Goal: Task Accomplishment & Management: Use online tool/utility

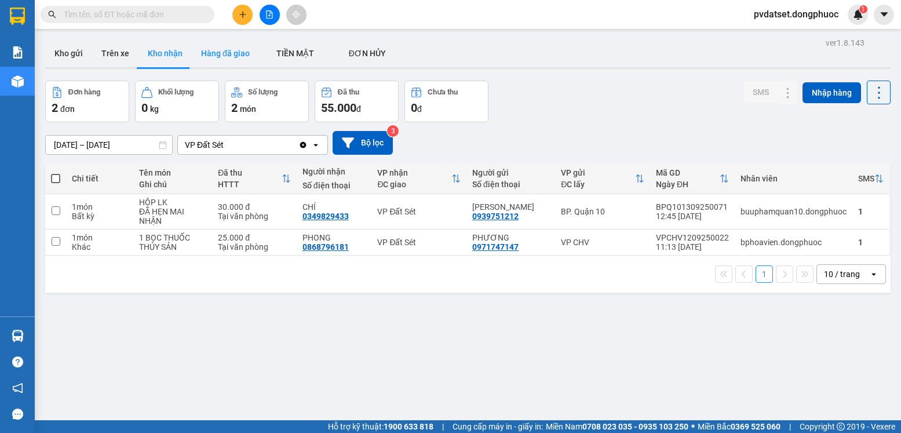
click at [218, 56] on button "Hàng đã giao" at bounding box center [225, 53] width 67 height 28
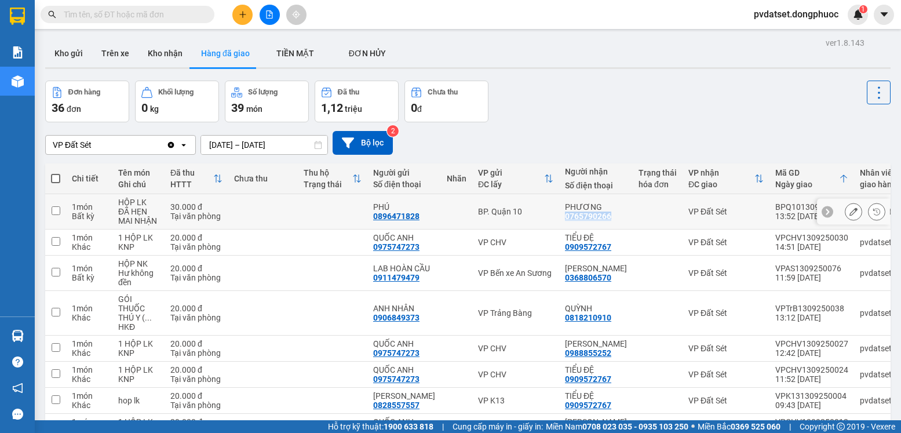
drag, startPoint x: 555, startPoint y: 217, endPoint x: 603, endPoint y: 211, distance: 48.4
click at [603, 213] on td "PHƯƠNG 0765790266" at bounding box center [596, 211] width 74 height 35
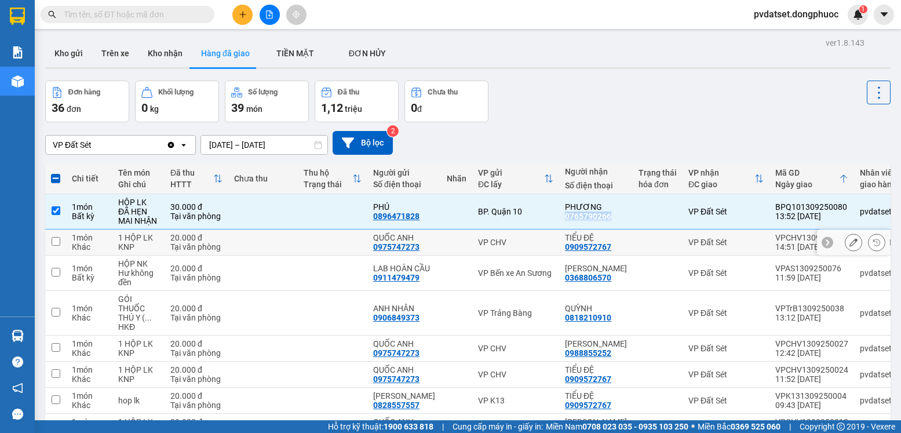
copy div "0765790266"
click at [188, 211] on div "Tại văn phòng" at bounding box center [196, 215] width 52 height 9
checkbox input "false"
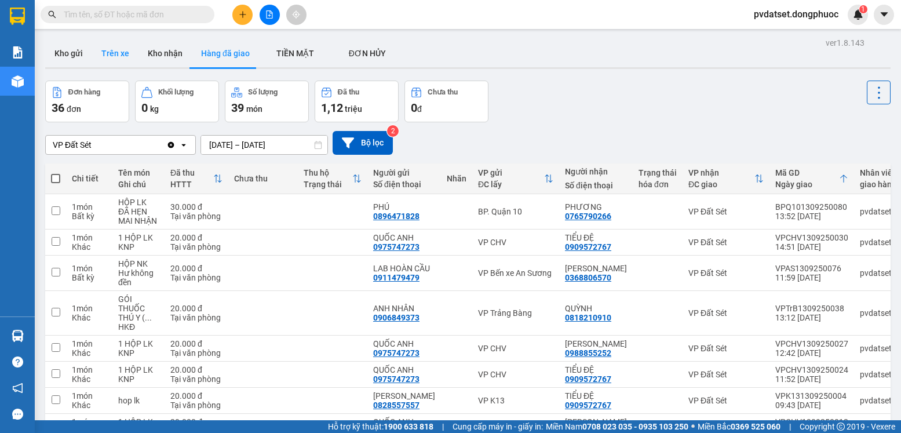
click at [118, 53] on button "Trên xe" at bounding box center [115, 53] width 46 height 28
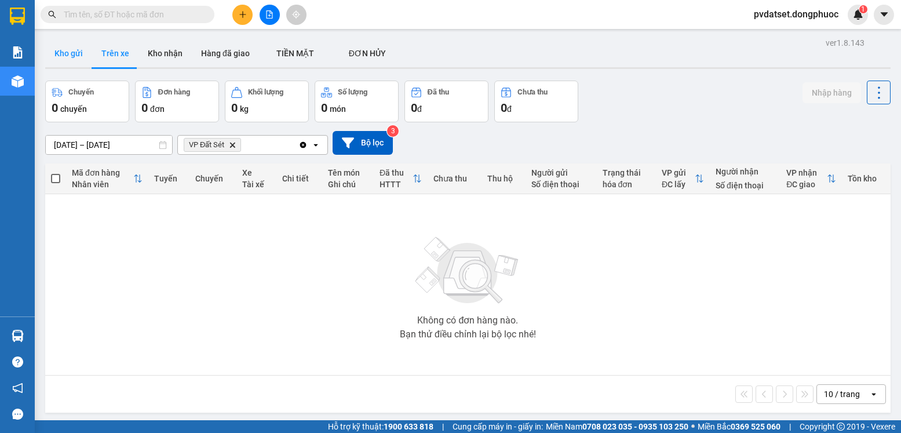
click at [72, 63] on button "Kho gửi" at bounding box center [68, 53] width 47 height 28
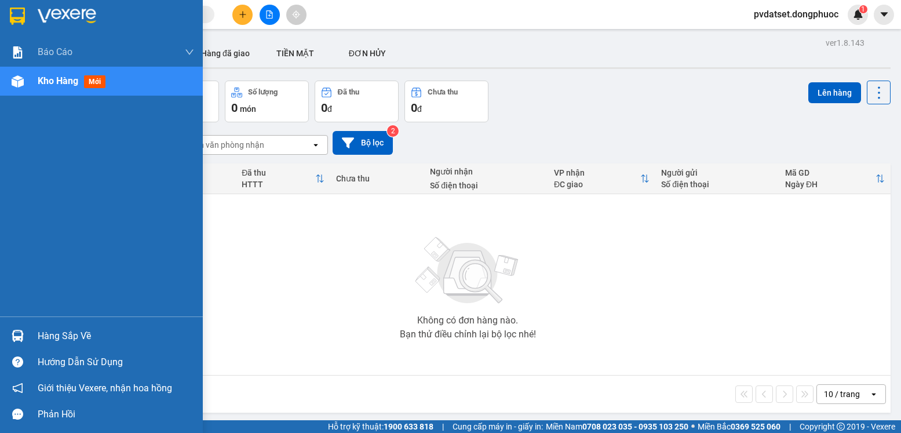
drag, startPoint x: 27, startPoint y: 336, endPoint x: 86, endPoint y: 333, distance: 59.2
click at [30, 336] on div "Hàng sắp về" at bounding box center [101, 336] width 203 height 26
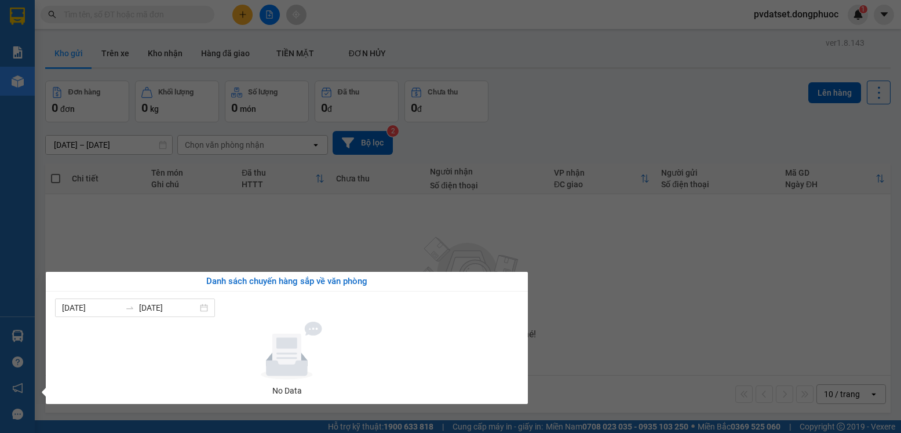
click at [622, 304] on section "Kết quả tìm kiếm ( 0 ) Bộ lọc Ngày tạo đơn gần nhất No Data pvdatset.dongphuoc …" at bounding box center [450, 216] width 901 height 433
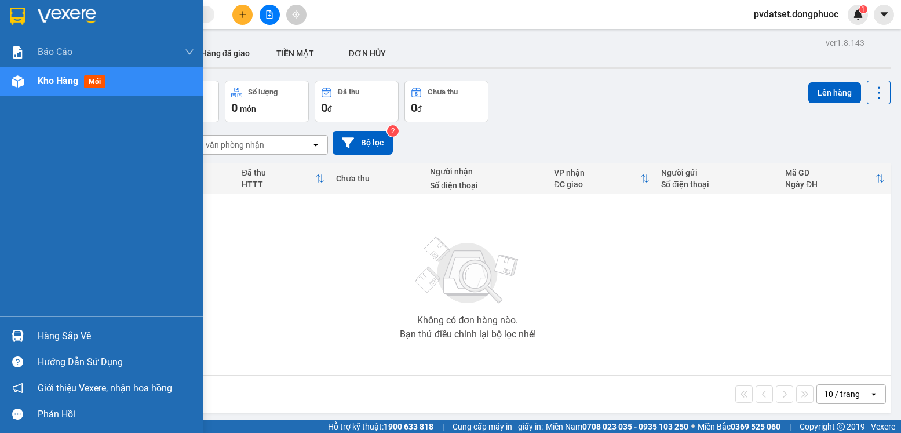
click at [19, 333] on img at bounding box center [18, 336] width 12 height 12
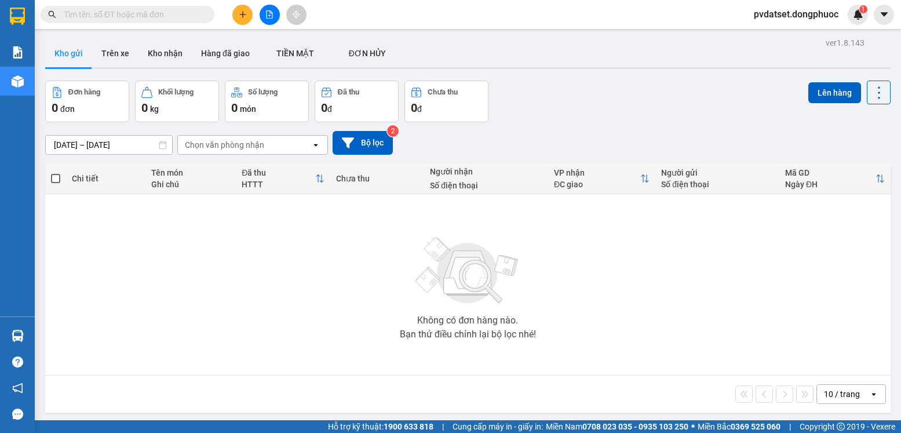
click at [668, 331] on section "Kết quả tìm kiếm ( 0 ) Bộ lọc Ngày tạo đơn gần nhất No Data pvdatset.dongphuoc …" at bounding box center [450, 216] width 901 height 433
click at [116, 54] on button "Trên xe" at bounding box center [115, 53] width 46 height 28
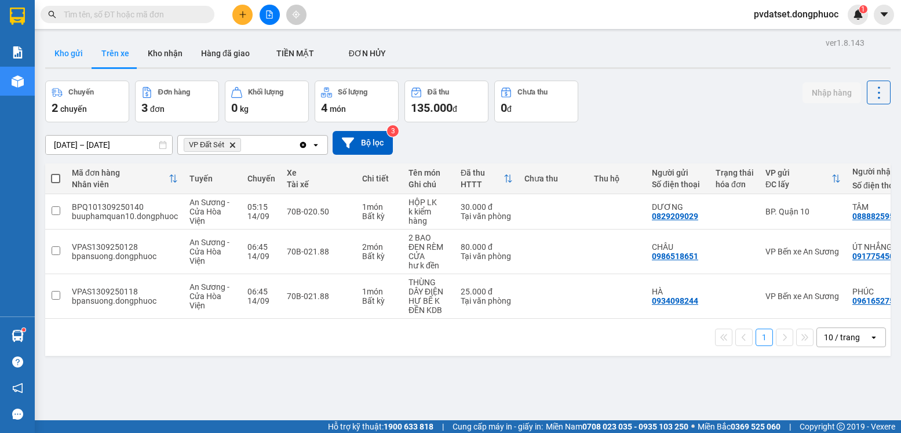
click at [68, 48] on button "Kho gửi" at bounding box center [68, 53] width 47 height 28
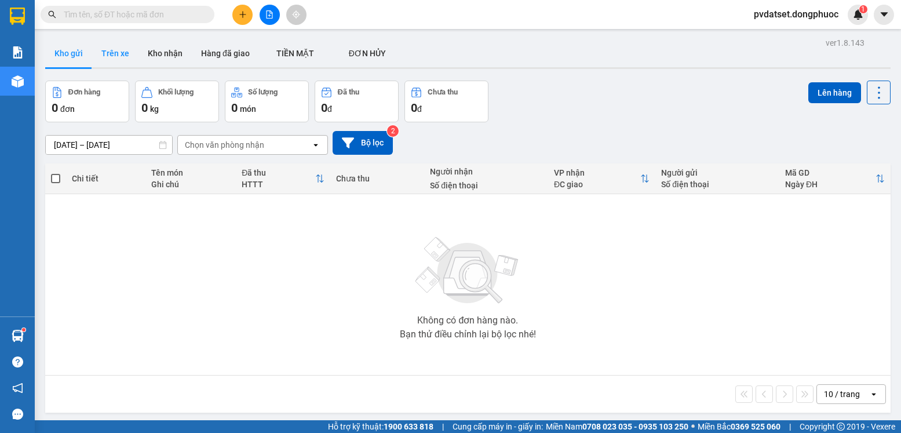
click at [108, 50] on button "Trên xe" at bounding box center [115, 53] width 46 height 28
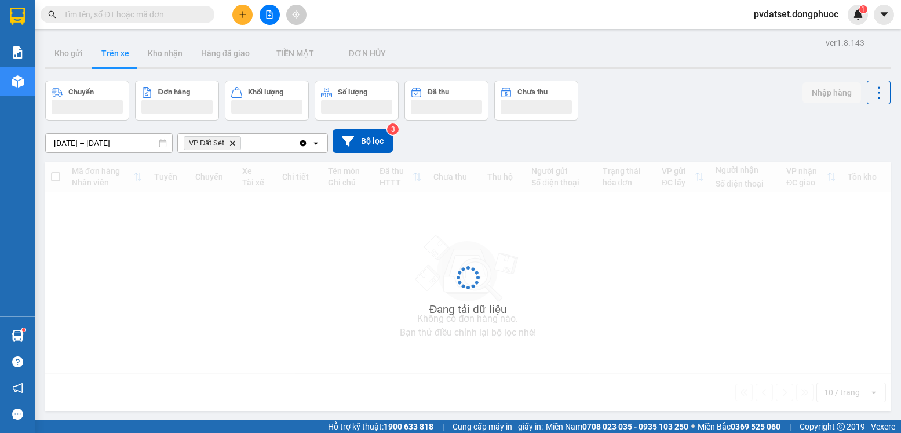
click at [109, 50] on button "Trên xe" at bounding box center [115, 53] width 46 height 28
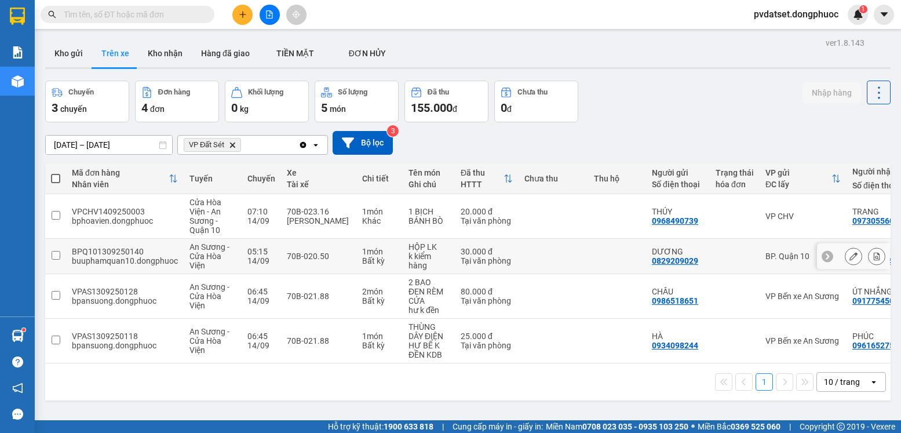
click at [472, 254] on div "30.000 đ" at bounding box center [487, 251] width 52 height 9
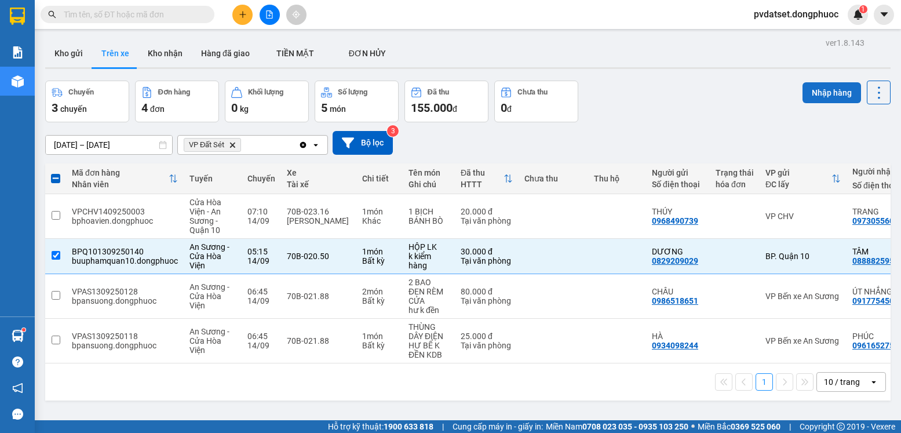
click at [818, 89] on button "Nhập hàng" at bounding box center [832, 92] width 59 height 21
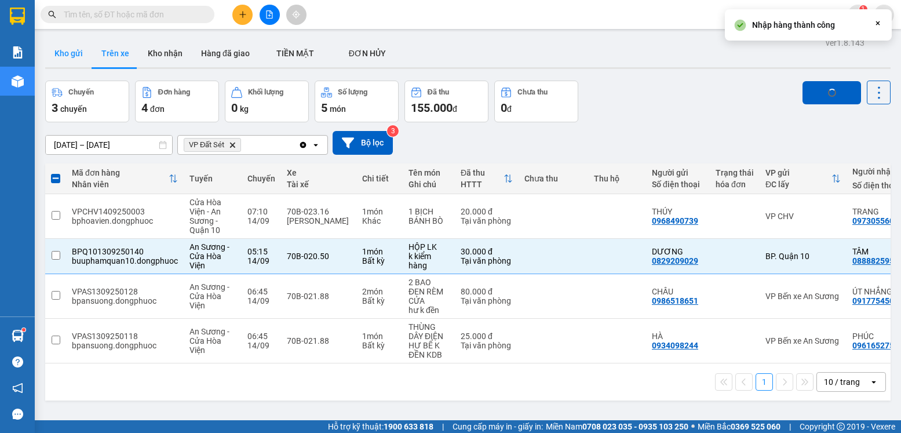
checkbox input "false"
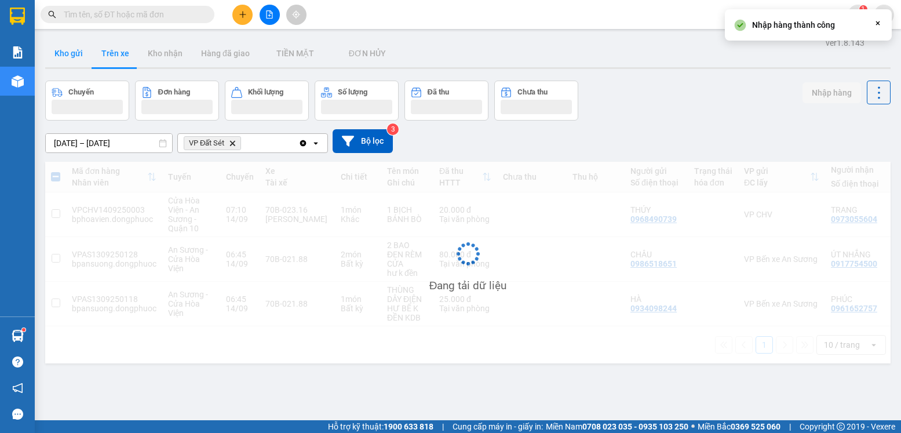
click at [61, 55] on button "Kho gửi" at bounding box center [68, 53] width 47 height 28
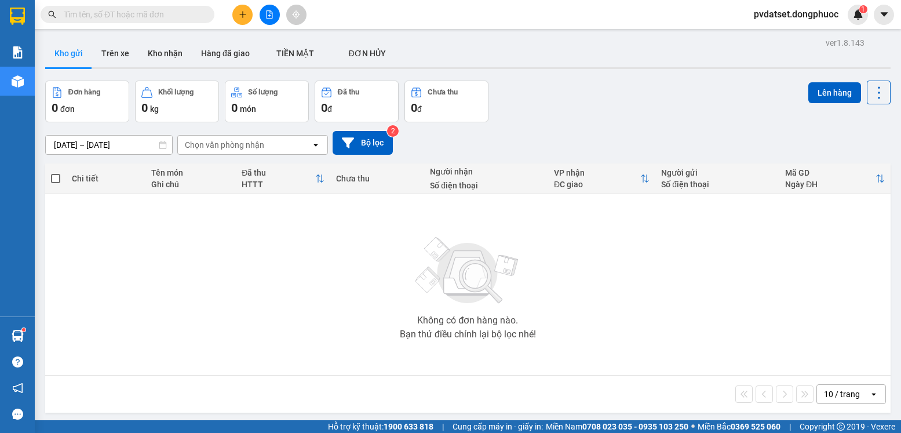
click at [245, 14] on icon "plus" at bounding box center [242, 14] width 6 height 1
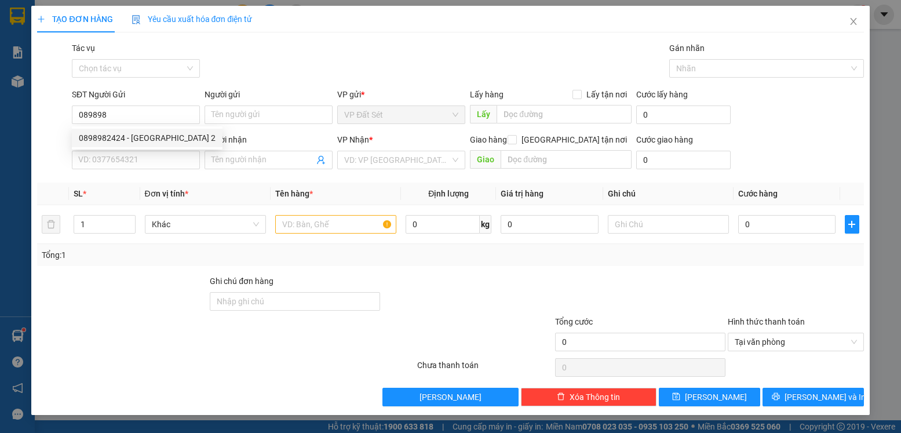
click at [170, 127] on body "Kết quả tìm kiếm ( 0 ) Bộ lọc Ngày tạo đơn gần nhất No Data pvdatset.dongphuoc …" at bounding box center [450, 216] width 901 height 433
click at [172, 137] on body "Kết quả tìm kiếm ( 0 ) Bộ lọc Ngày tạo đơn gần nhất No Data pvdatset.dongphuoc …" at bounding box center [450, 216] width 901 height 433
click at [140, 119] on input "089898" at bounding box center [136, 114] width 128 height 19
click at [135, 132] on div "0898982424 - [GEOGRAPHIC_DATA] 2" at bounding box center [147, 138] width 137 height 13
type input "0898982424"
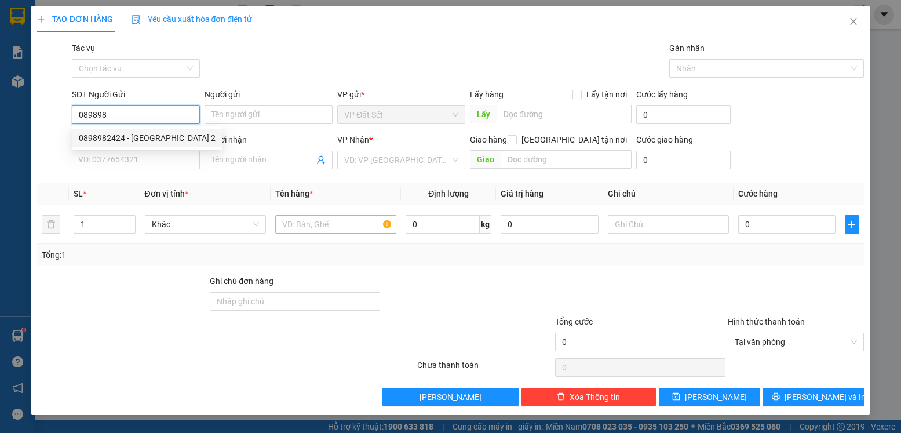
type input "MỸ ANH 2"
type input "0769389549"
type input "LABO NỤ CƯỜI"
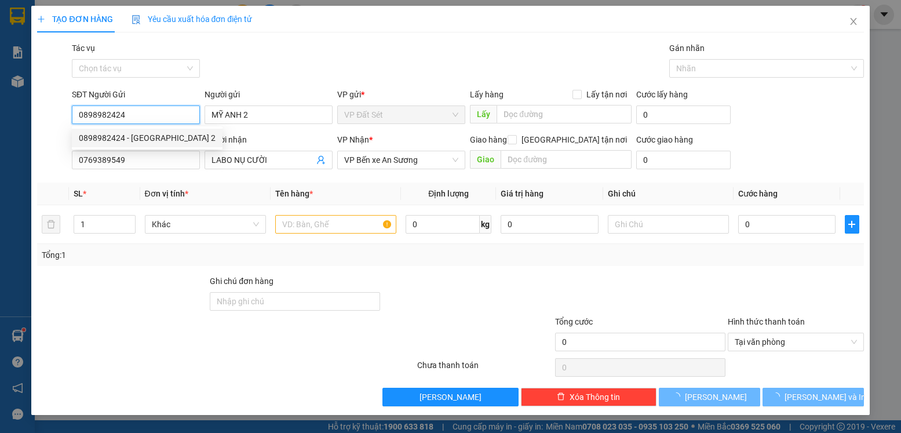
type input "20.000"
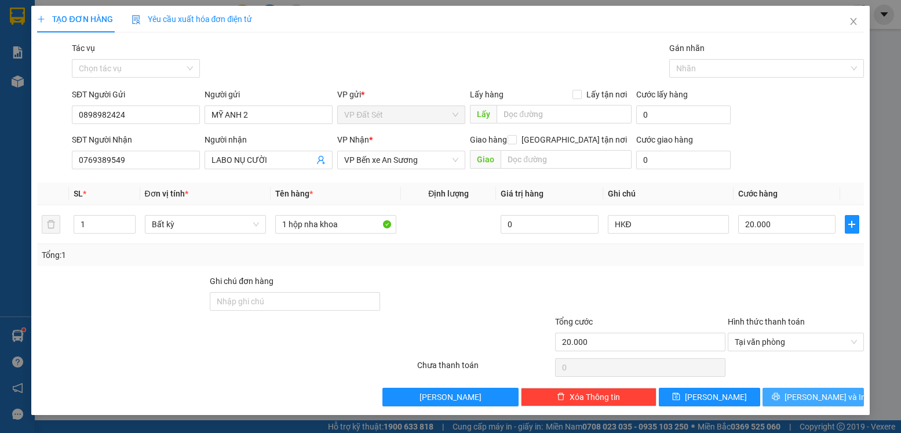
click at [816, 396] on span "[PERSON_NAME] và In" at bounding box center [825, 397] width 81 height 13
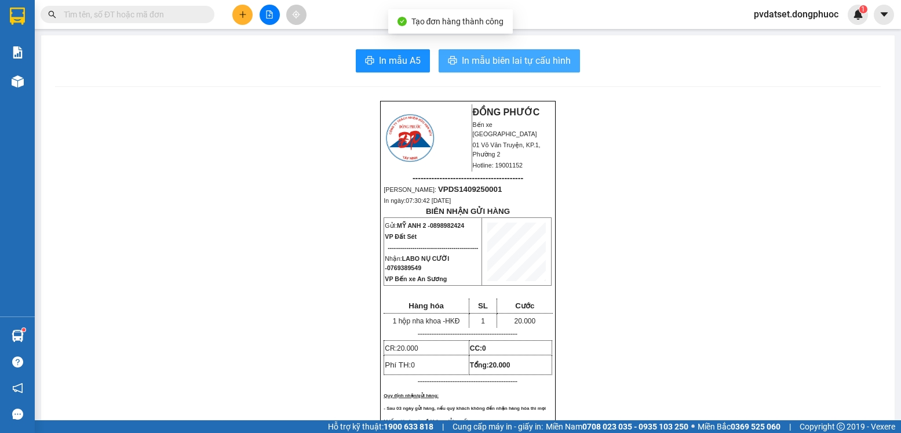
click at [487, 60] on span "In mẫu biên lai tự cấu hình" at bounding box center [516, 60] width 109 height 14
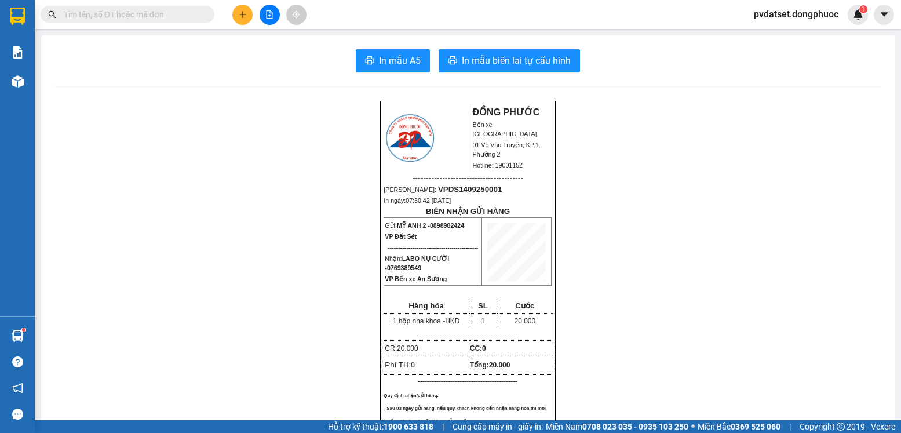
click at [242, 21] on button at bounding box center [242, 15] width 20 height 20
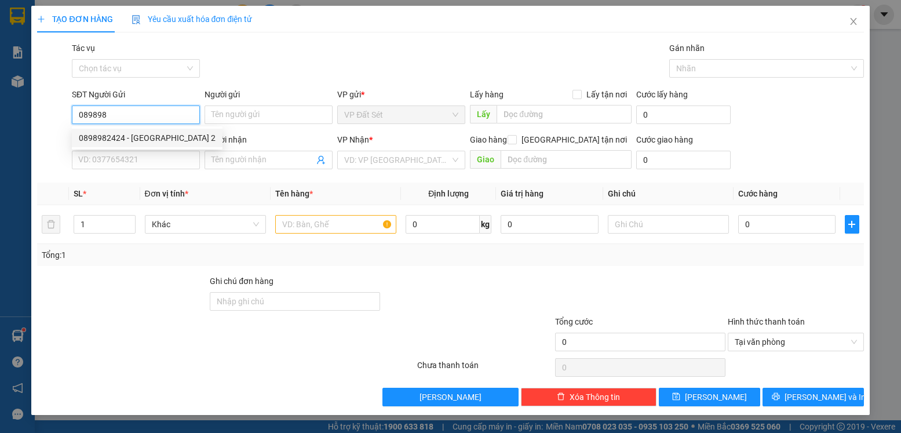
click at [151, 136] on div "0898982424 - [GEOGRAPHIC_DATA] 2" at bounding box center [147, 138] width 137 height 13
type input "0898982424"
type input "MỸ ANH 2"
type input "0769389549"
type input "LABO NỤ CƯỜI"
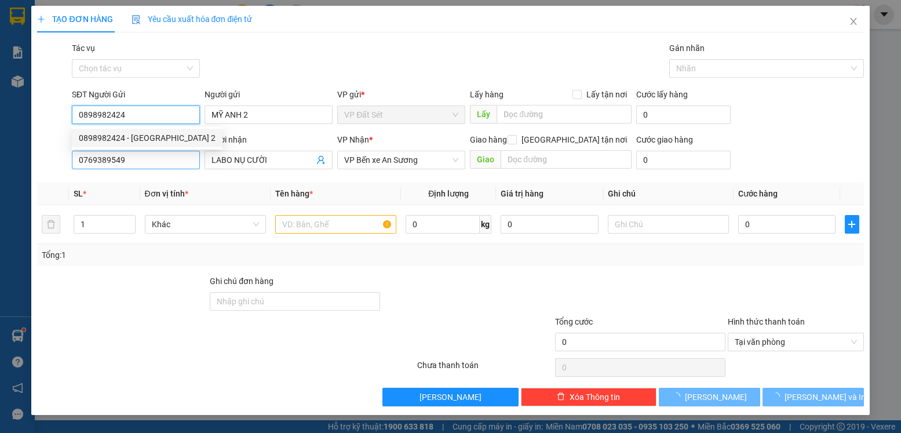
type input "20.000"
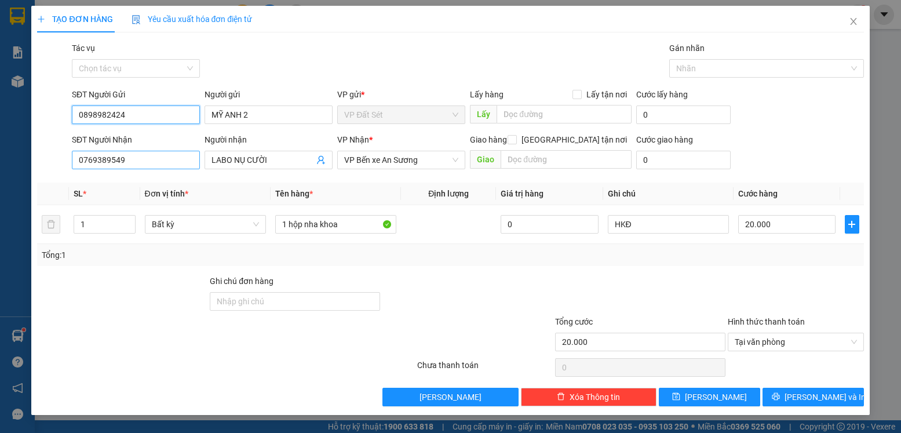
type input "0898982424"
drag, startPoint x: 103, startPoint y: 165, endPoint x: 45, endPoint y: 169, distance: 58.1
click at [46, 169] on div "SĐT Người Nhận 0769389549 0769389549 Người nhận LABO NỤ CƯỜI VP Nhận * VP Bến x…" at bounding box center [450, 153] width 829 height 41
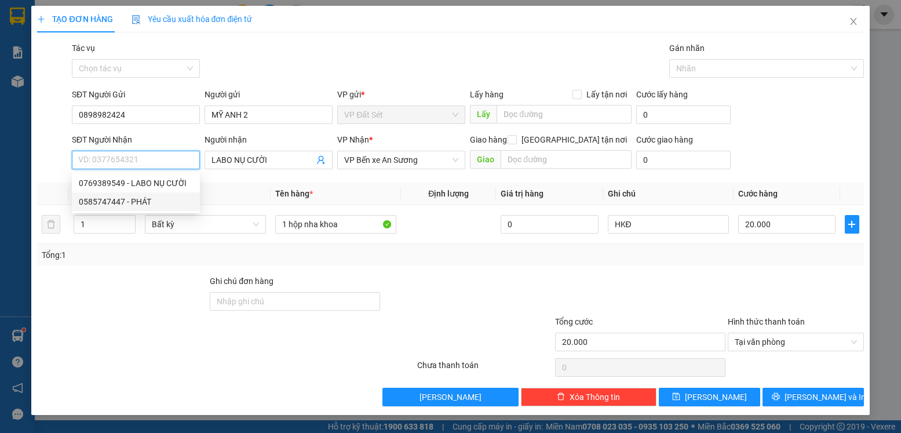
click at [162, 200] on div "0585747447 - PHÁT" at bounding box center [136, 201] width 114 height 13
type input "0585747447"
type input "PHÁT"
type input "30.000"
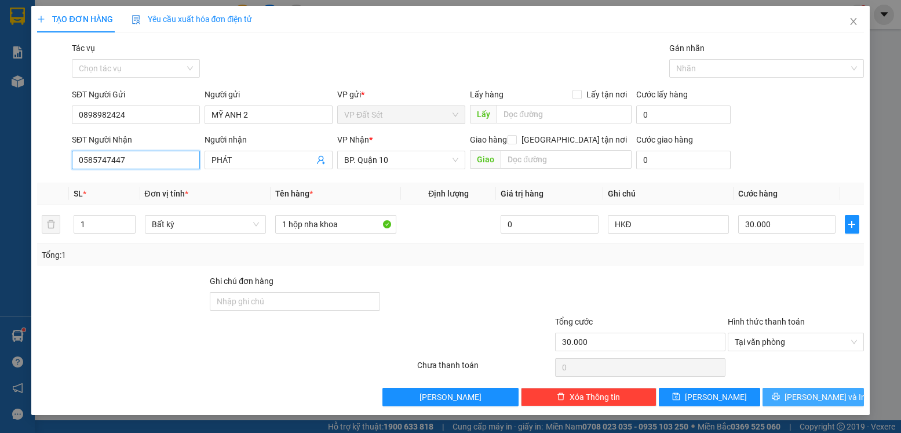
type input "0585747447"
click at [814, 394] on span "[PERSON_NAME] và In" at bounding box center [825, 397] width 81 height 13
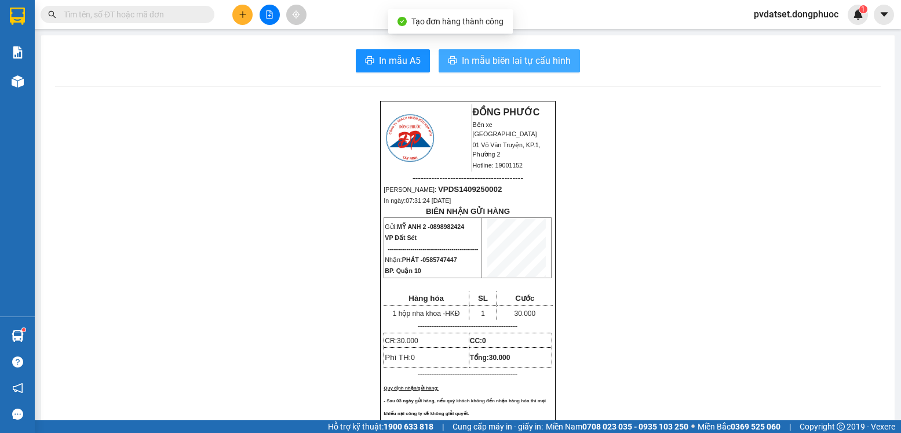
click at [541, 63] on span "In mẫu biên lai tự cấu hình" at bounding box center [516, 60] width 109 height 14
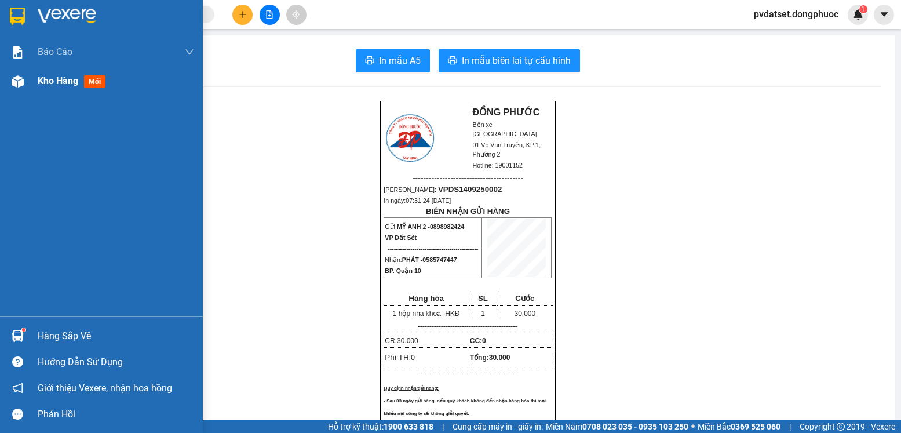
click at [86, 83] on span "mới" at bounding box center [94, 81] width 21 height 13
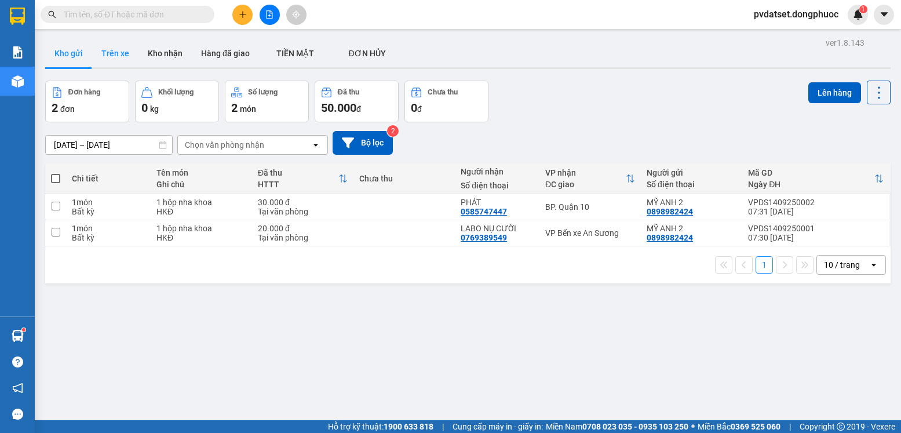
click at [116, 48] on button "Trên xe" at bounding box center [115, 53] width 46 height 28
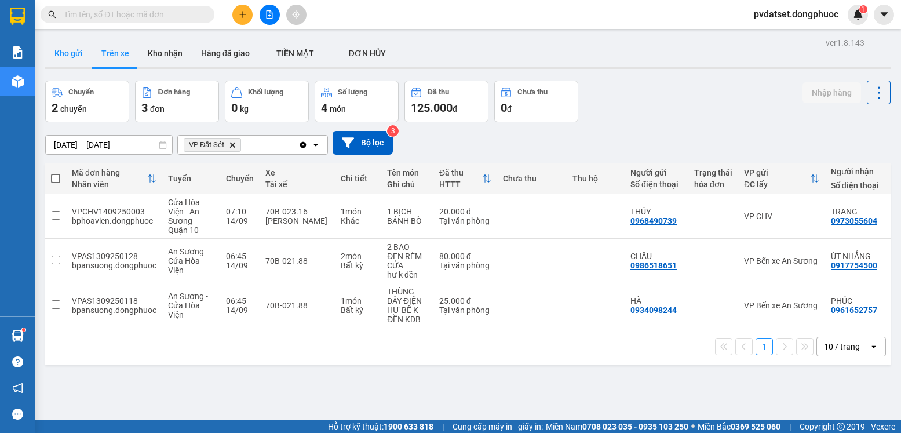
click at [85, 58] on button "Kho gửi" at bounding box center [68, 53] width 47 height 28
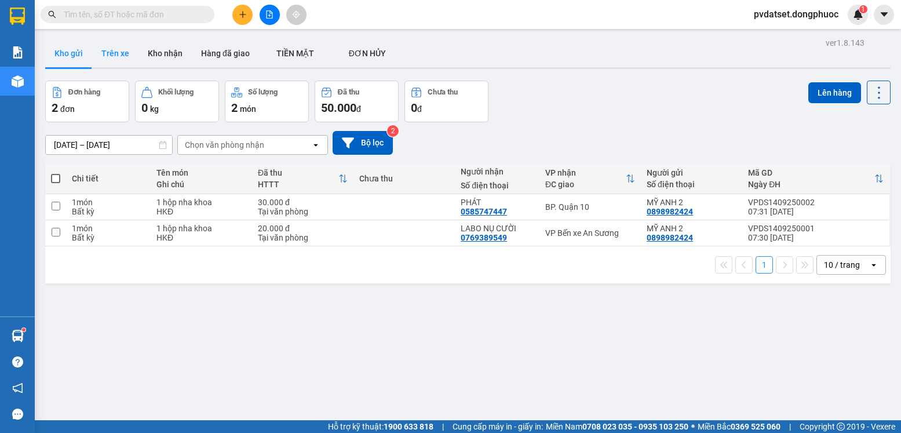
click at [105, 48] on button "Trên xe" at bounding box center [115, 53] width 46 height 28
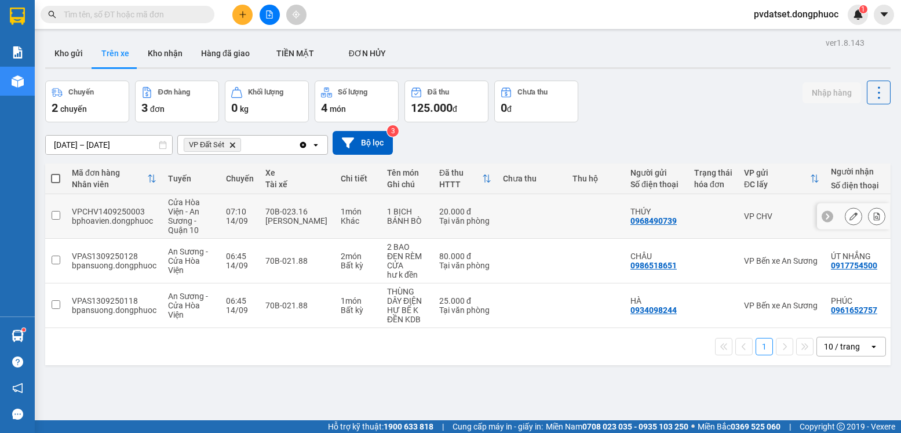
click at [521, 218] on td at bounding box center [532, 216] width 70 height 45
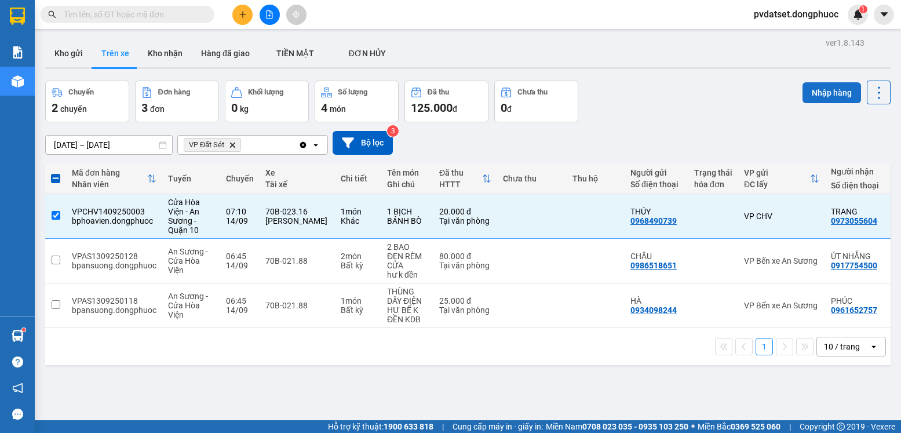
click at [814, 97] on button "Nhập hàng" at bounding box center [832, 92] width 59 height 21
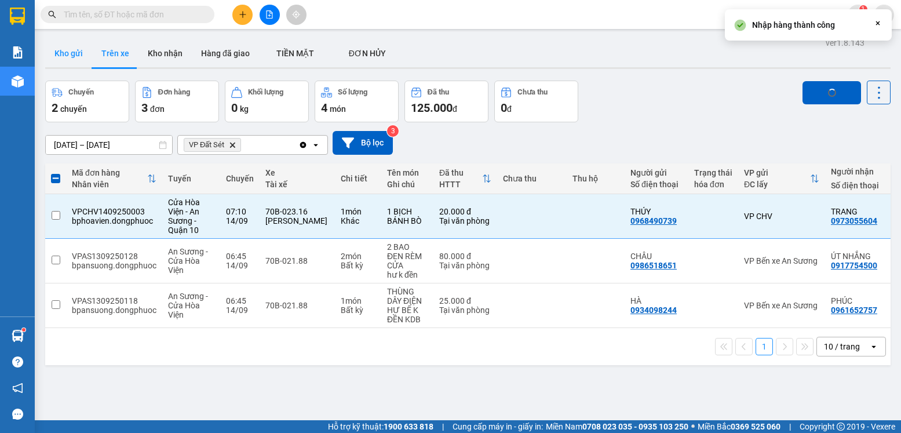
checkbox input "false"
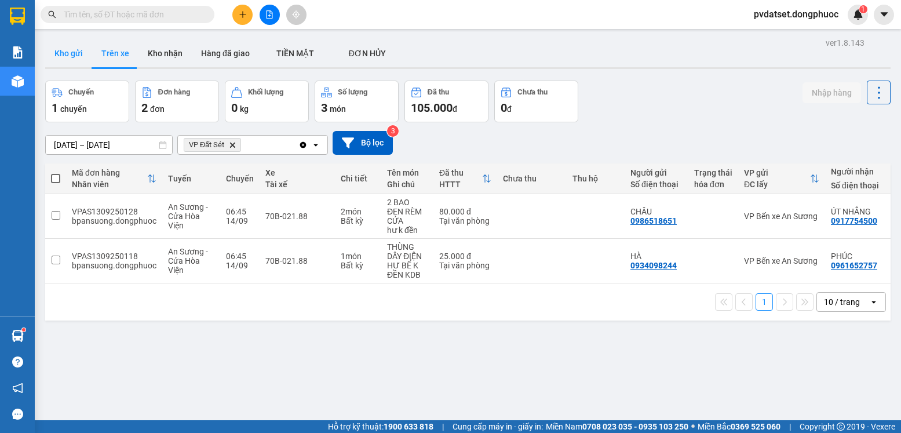
click at [69, 49] on button "Kho gửi" at bounding box center [68, 53] width 47 height 28
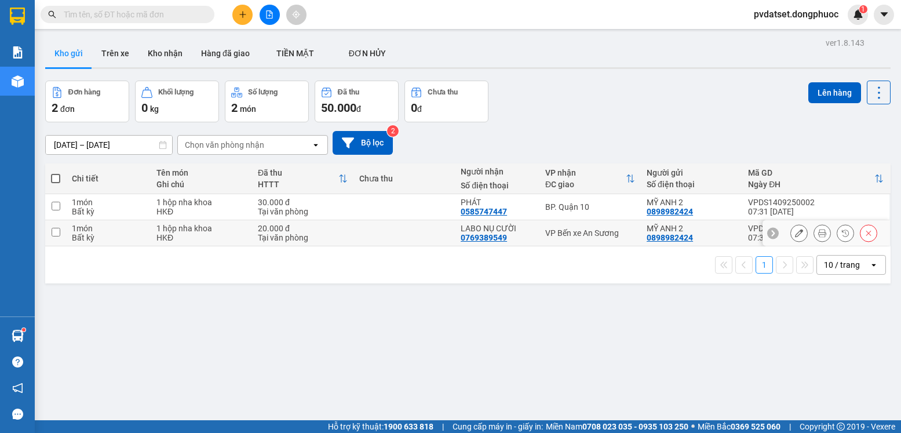
click at [592, 207] on div "BP. Quận 10" at bounding box center [590, 206] width 90 height 9
checkbox input "true"
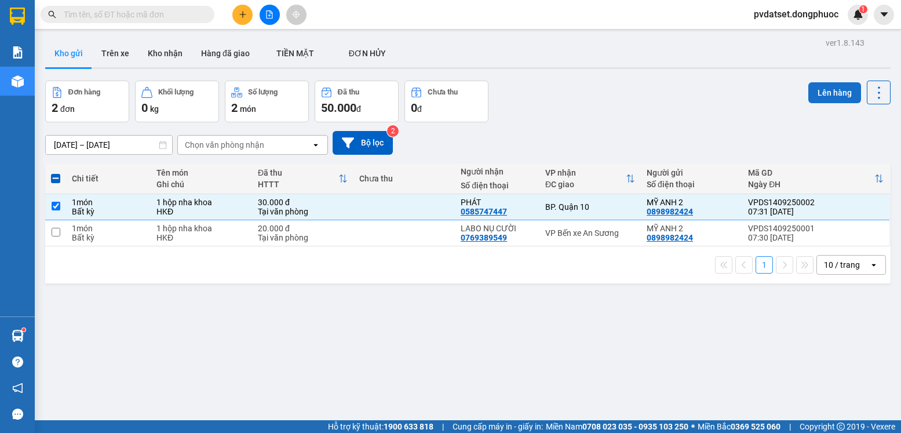
click at [823, 92] on button "Lên hàng" at bounding box center [834, 92] width 53 height 21
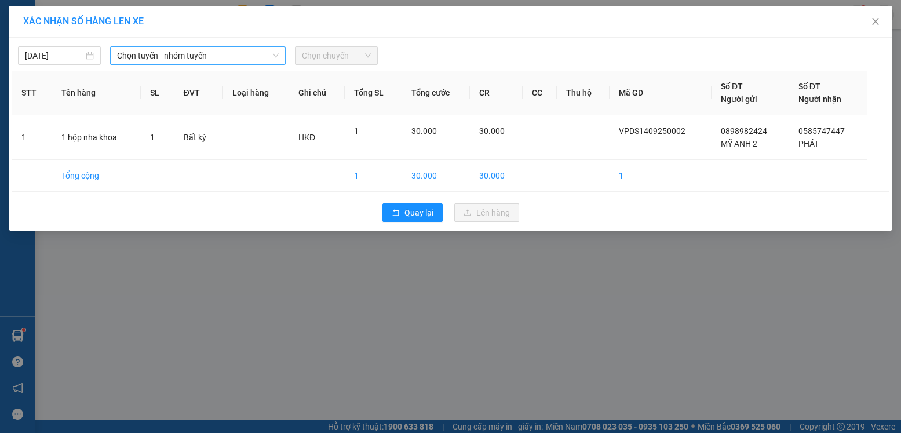
click at [185, 53] on span "Chọn tuyến - nhóm tuyến" at bounding box center [198, 55] width 162 height 17
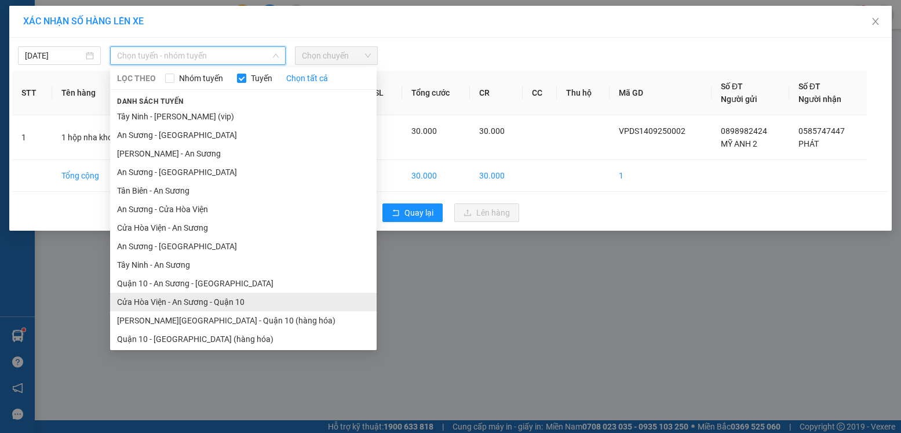
click at [183, 304] on li "Cửa Hòa Viện - An Sương - Quận 10" at bounding box center [243, 302] width 267 height 19
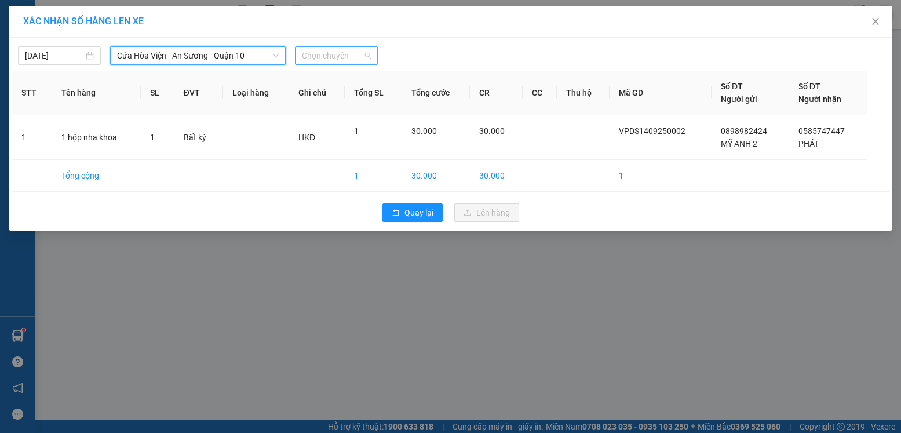
click at [333, 57] on span "Chọn chuyến" at bounding box center [336, 55] width 69 height 17
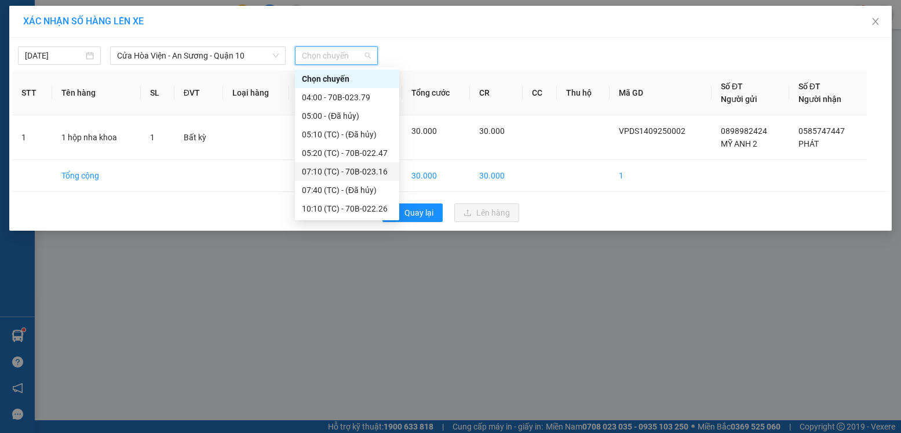
click at [360, 169] on div "07:10 (TC) - 70B-023.16" at bounding box center [347, 171] width 90 height 13
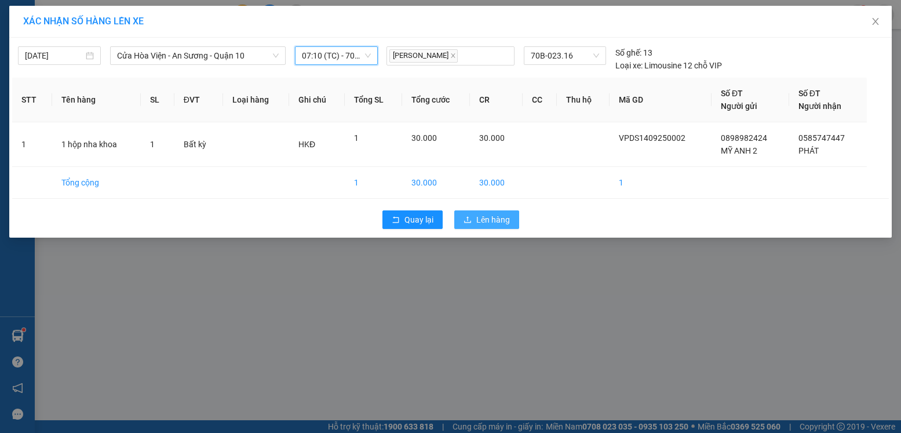
click at [506, 224] on span "Lên hàng" at bounding box center [493, 219] width 34 height 13
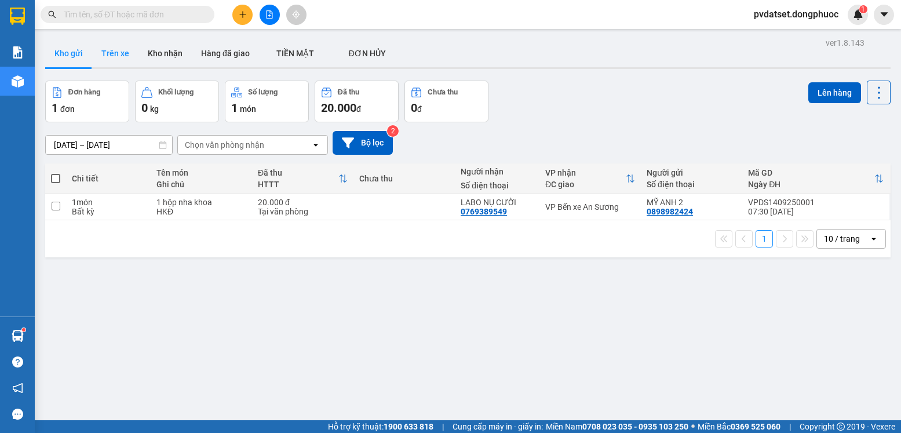
click at [103, 55] on button "Trên xe" at bounding box center [115, 53] width 46 height 28
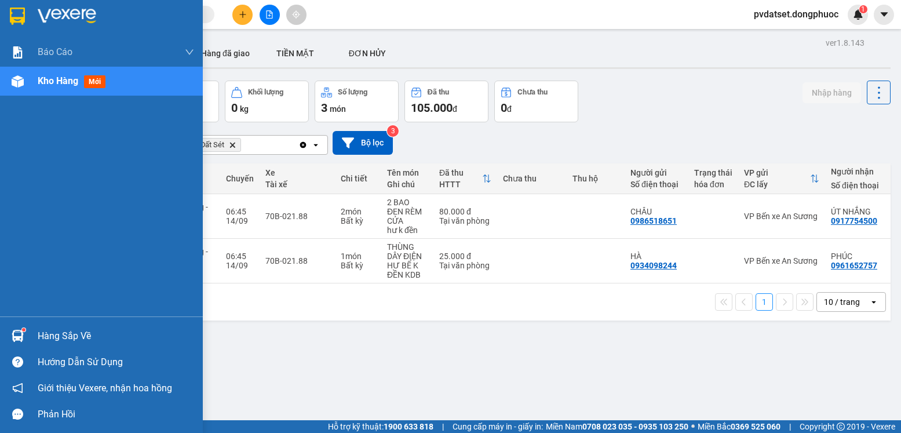
click at [26, 331] on div at bounding box center [18, 336] width 20 height 20
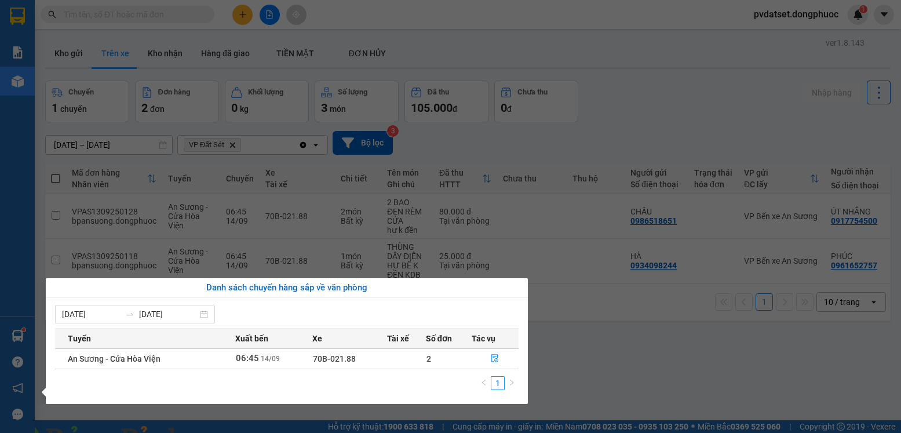
click at [634, 342] on section "Kết quả tìm kiếm ( 0 ) Bộ lọc Ngày tạo đơn gần nhất No Data pvdatset.dongphuoc …" at bounding box center [450, 216] width 901 height 433
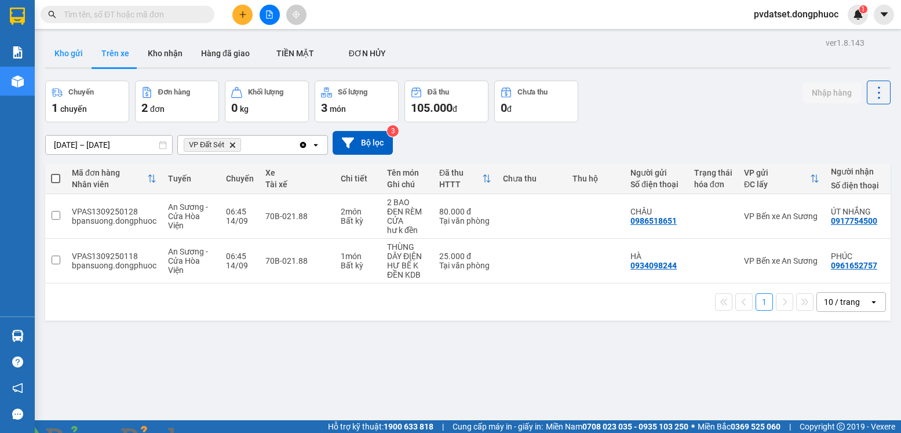
click at [75, 58] on button "Kho gửi" at bounding box center [68, 53] width 47 height 28
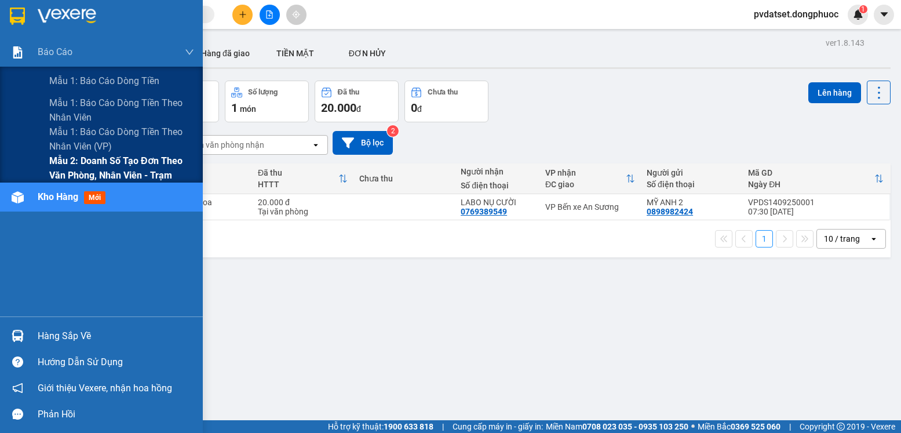
click at [64, 165] on span "Mẫu 2: Doanh số tạo đơn theo Văn phòng, nhân viên - Trạm" at bounding box center [121, 168] width 145 height 29
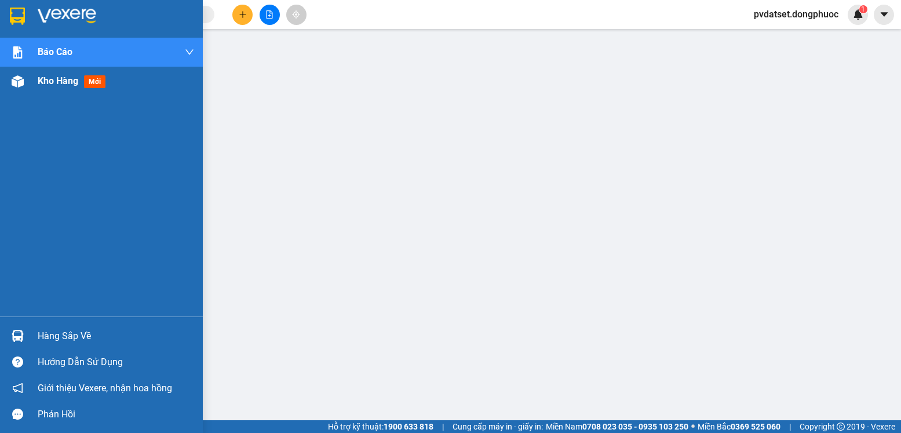
click at [67, 86] on span "Kho hàng" at bounding box center [58, 80] width 41 height 11
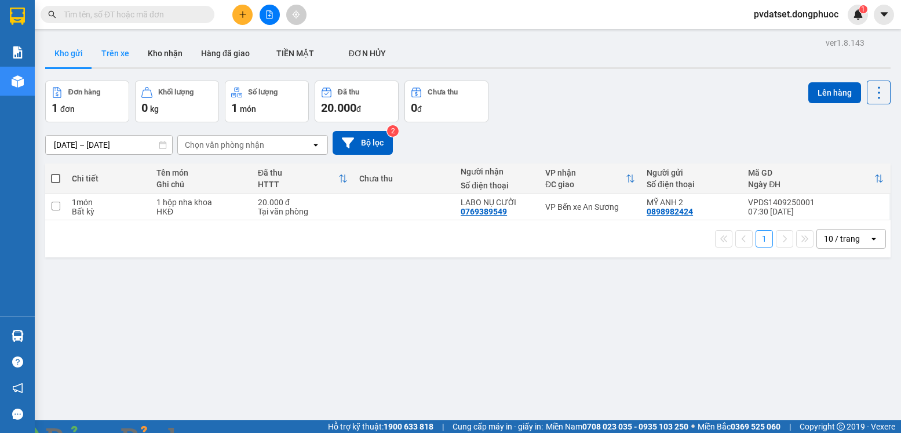
click at [105, 49] on button "Trên xe" at bounding box center [115, 53] width 46 height 28
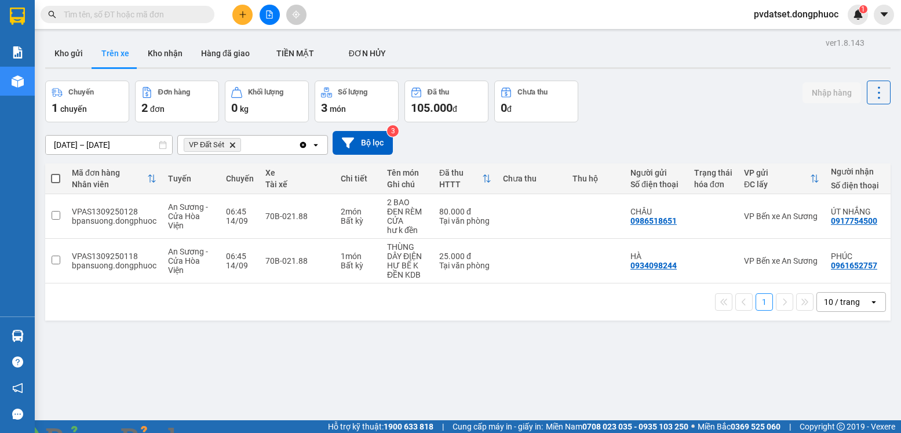
click at [213, 432] on img at bounding box center [209, 439] width 7 height 7
click at [79, 54] on button "Kho gửi" at bounding box center [68, 53] width 47 height 28
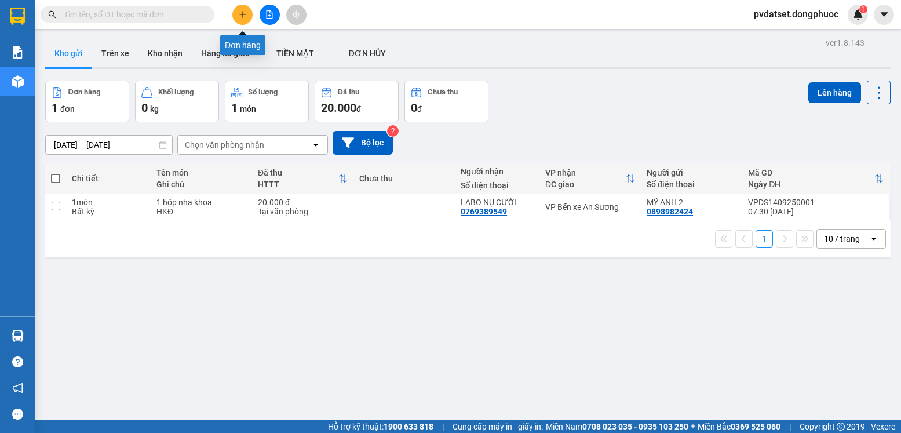
click at [249, 12] on button at bounding box center [242, 15] width 20 height 20
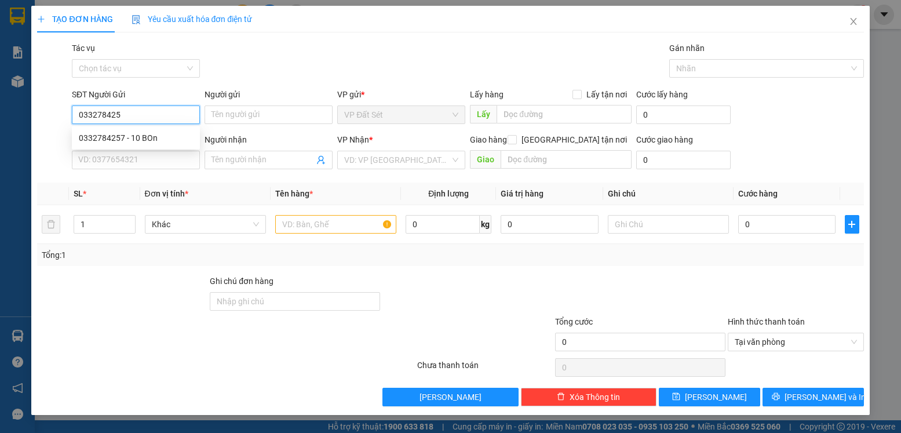
type input "0332784257"
click at [186, 132] on div "0332784257 - 10 BOn" at bounding box center [136, 138] width 114 height 13
type input "10 BOn"
type input "0325181843"
type input "út lan"
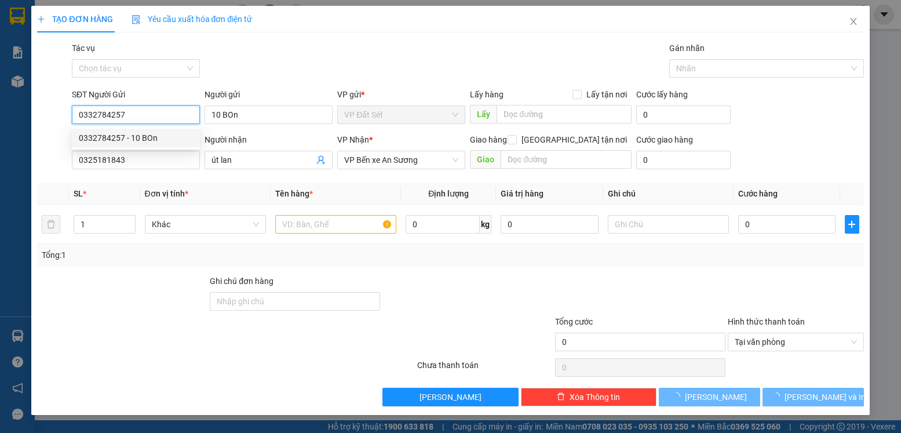
type input "20.000"
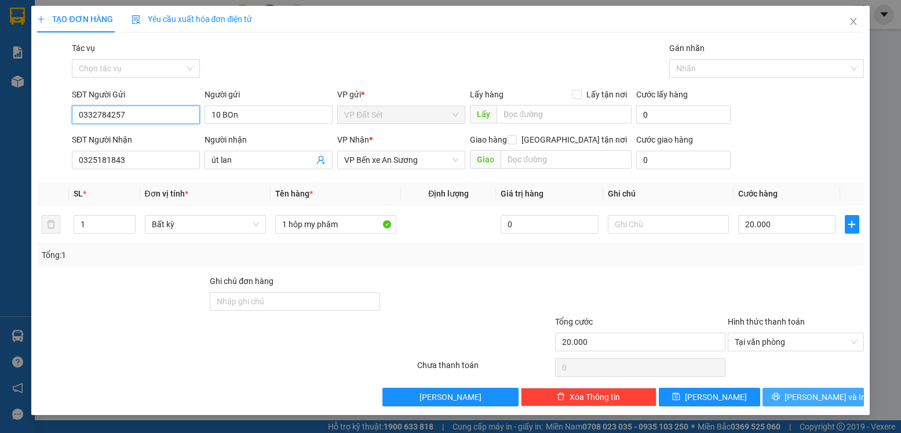
type input "0332784257"
click at [836, 402] on span "[PERSON_NAME] và In" at bounding box center [825, 397] width 81 height 13
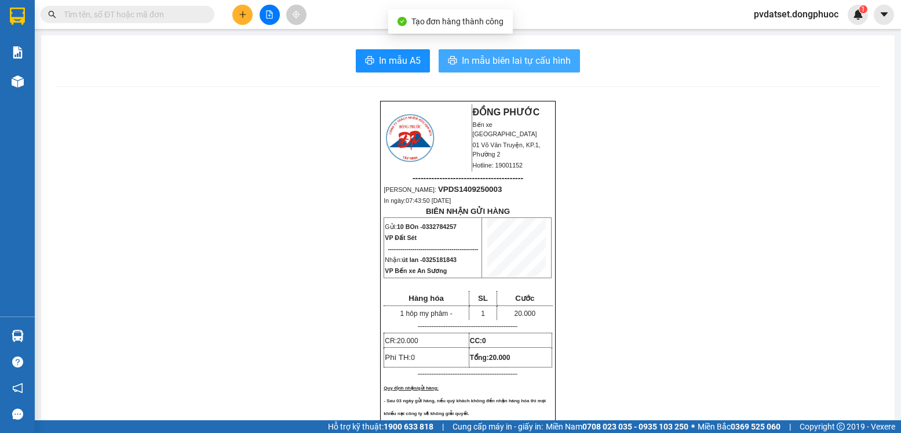
click at [520, 67] on span "In mẫu biên lai tự cấu hình" at bounding box center [516, 60] width 109 height 14
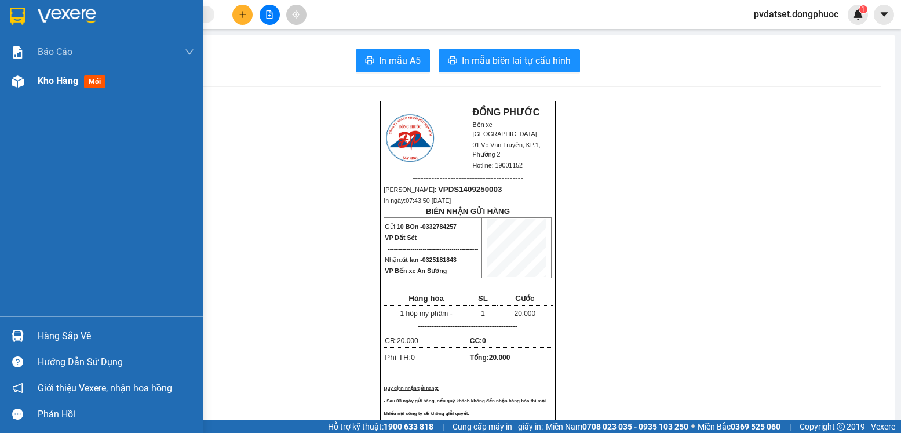
drag, startPoint x: 83, startPoint y: 85, endPoint x: 319, endPoint y: 11, distance: 247.6
click at [83, 85] on div "Kho hàng mới" at bounding box center [74, 81] width 72 height 14
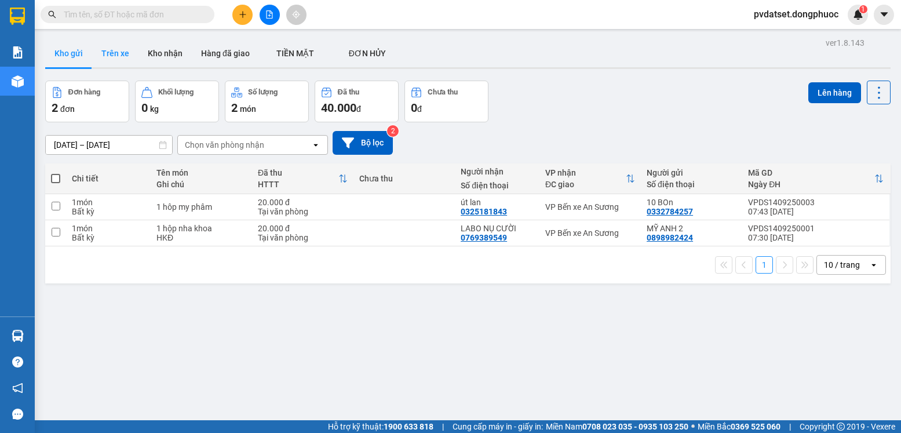
click at [112, 52] on button "Trên xe" at bounding box center [115, 53] width 46 height 28
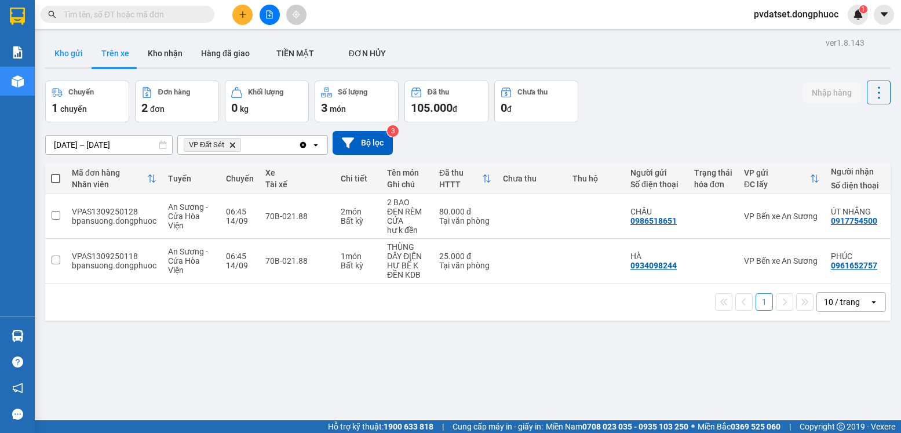
click at [71, 49] on button "Kho gửi" at bounding box center [68, 53] width 47 height 28
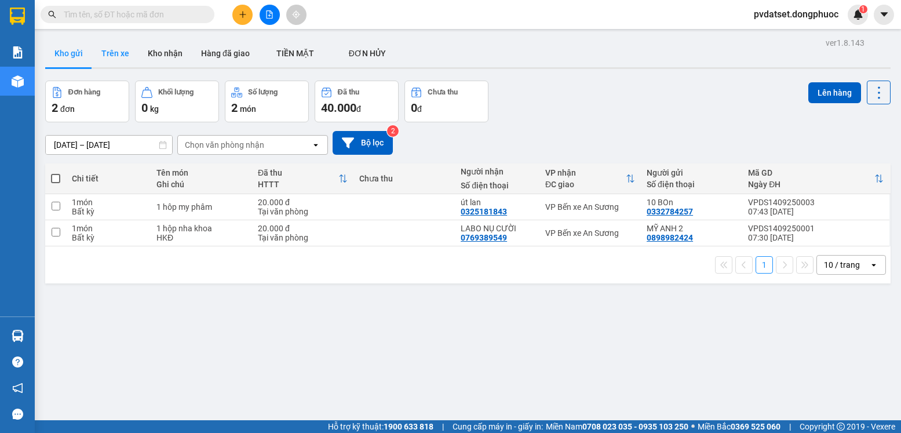
click at [110, 54] on button "Trên xe" at bounding box center [115, 53] width 46 height 28
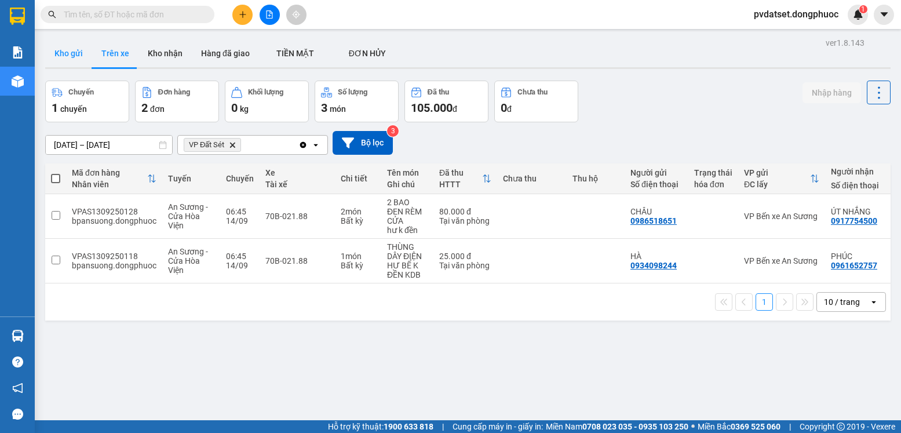
click at [71, 56] on button "Kho gửi" at bounding box center [68, 53] width 47 height 28
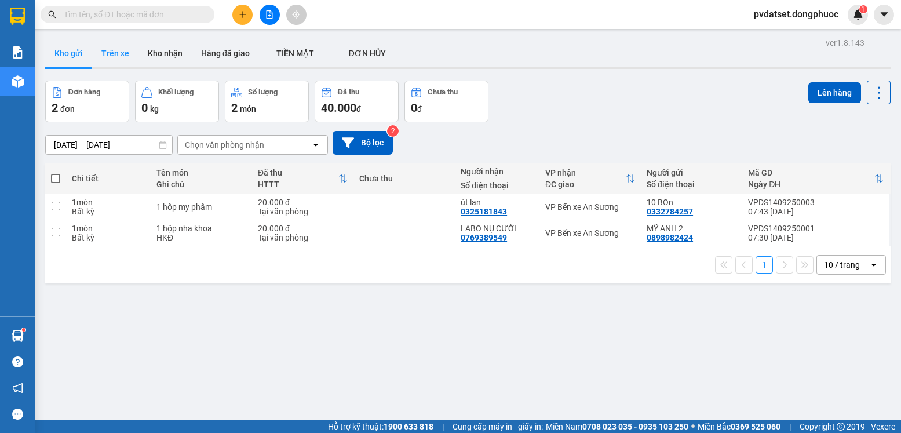
click at [108, 51] on button "Trên xe" at bounding box center [115, 53] width 46 height 28
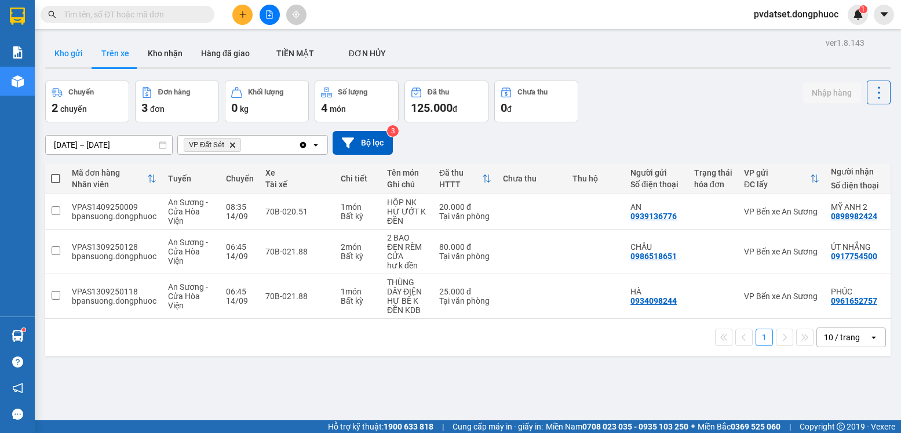
click at [68, 52] on button "Kho gửi" at bounding box center [68, 53] width 47 height 28
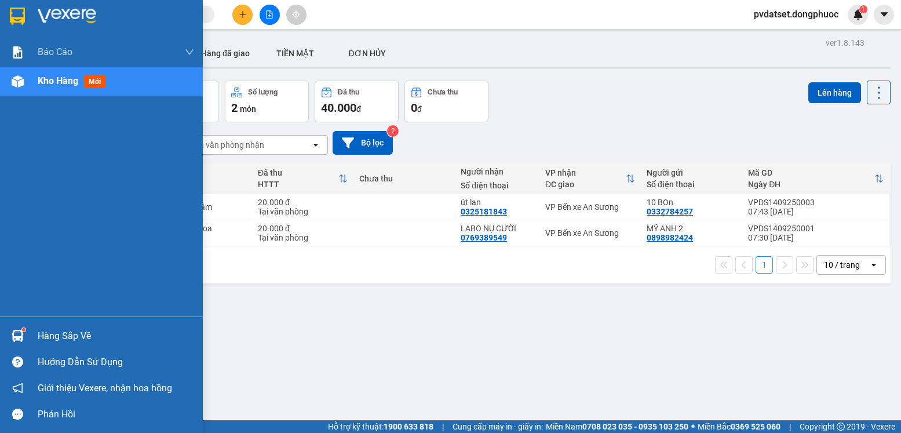
drag, startPoint x: 19, startPoint y: 343, endPoint x: 25, endPoint y: 341, distance: 7.3
click at [19, 342] on div at bounding box center [18, 336] width 20 height 20
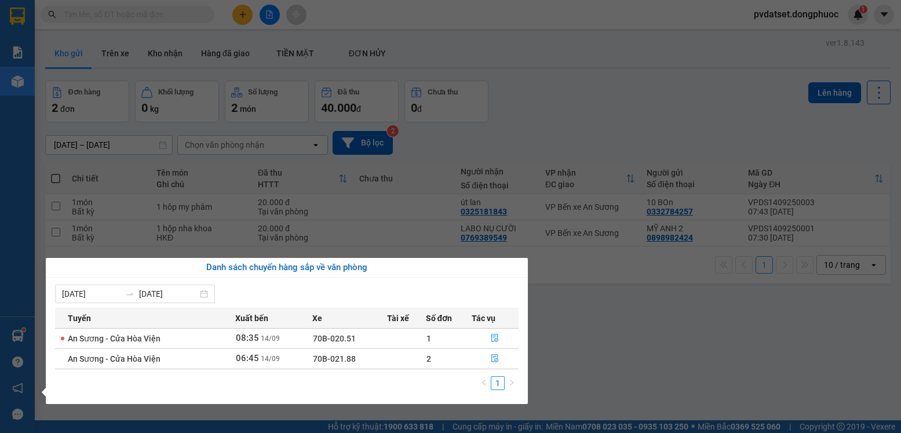
click at [615, 351] on section "Kết quả tìm kiếm ( 0 ) Bộ lọc Ngày tạo đơn gần nhất No Data pvdatset.dongphuoc …" at bounding box center [450, 216] width 901 height 433
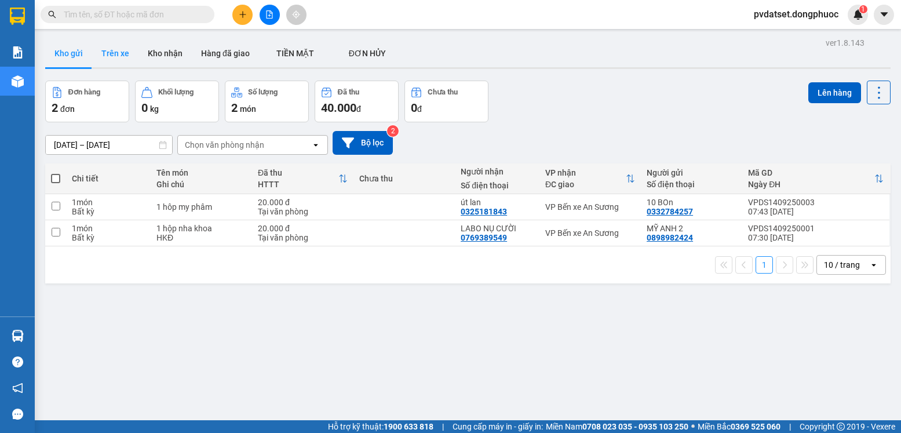
click at [123, 49] on button "Trên xe" at bounding box center [115, 53] width 46 height 28
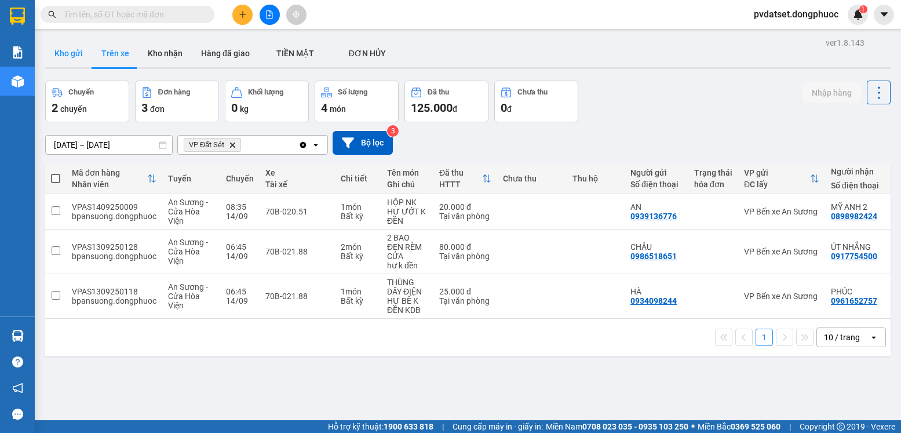
click at [70, 54] on button "Kho gửi" at bounding box center [68, 53] width 47 height 28
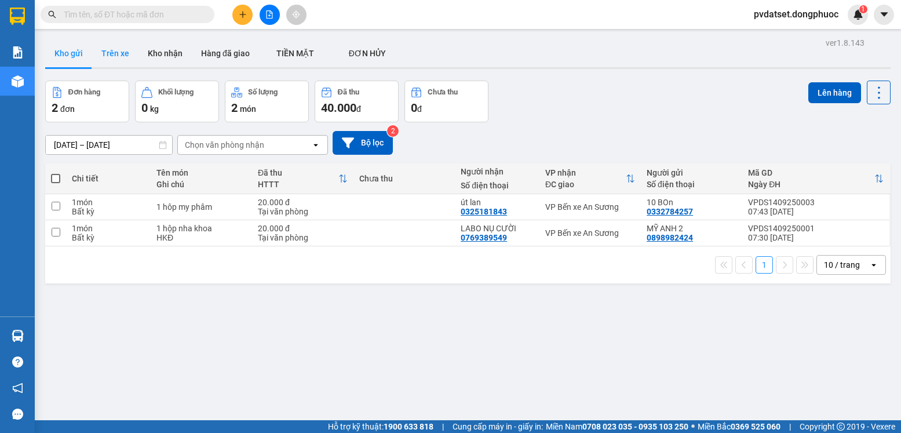
click at [120, 51] on button "Trên xe" at bounding box center [115, 53] width 46 height 28
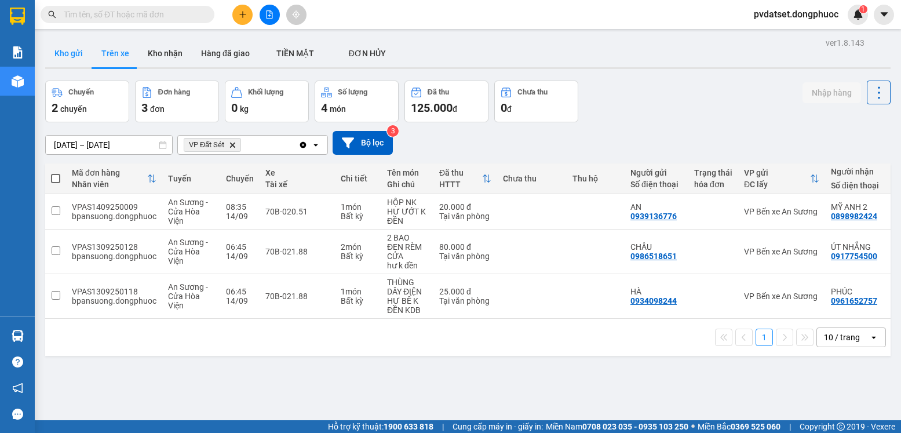
click at [71, 52] on button "Kho gửi" at bounding box center [68, 53] width 47 height 28
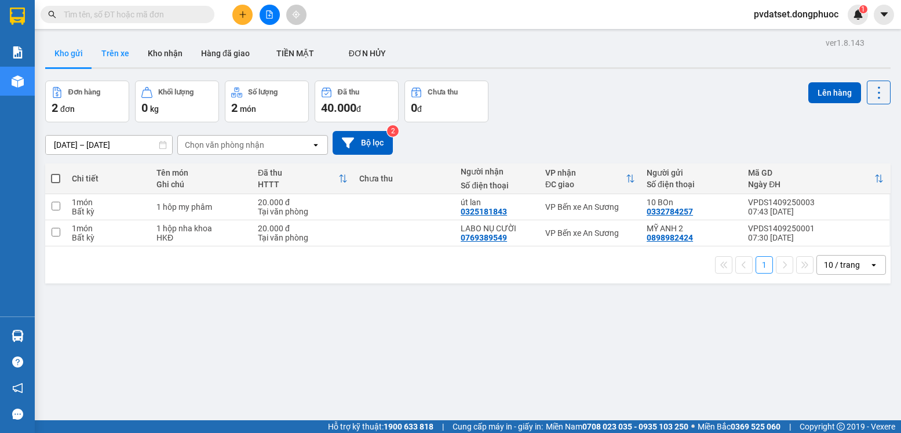
click at [127, 54] on button "Trên xe" at bounding box center [115, 53] width 46 height 28
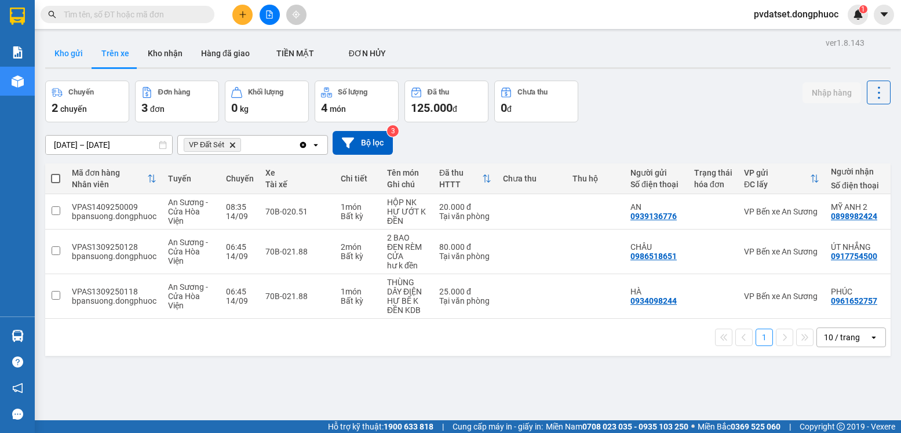
click at [64, 54] on button "Kho gửi" at bounding box center [68, 53] width 47 height 28
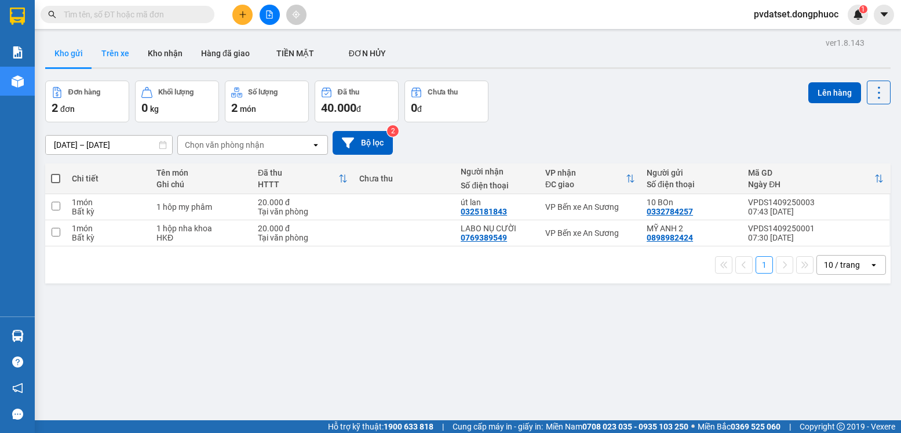
click at [119, 50] on button "Trên xe" at bounding box center [115, 53] width 46 height 28
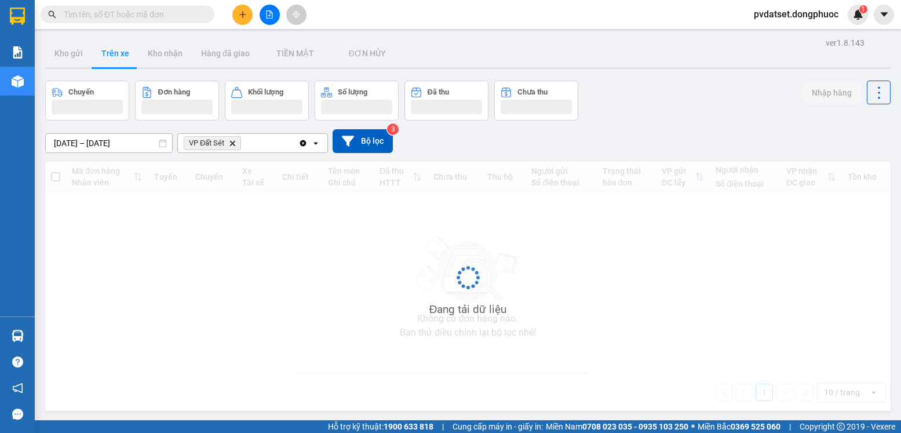
click at [119, 50] on button "Trên xe" at bounding box center [115, 53] width 46 height 28
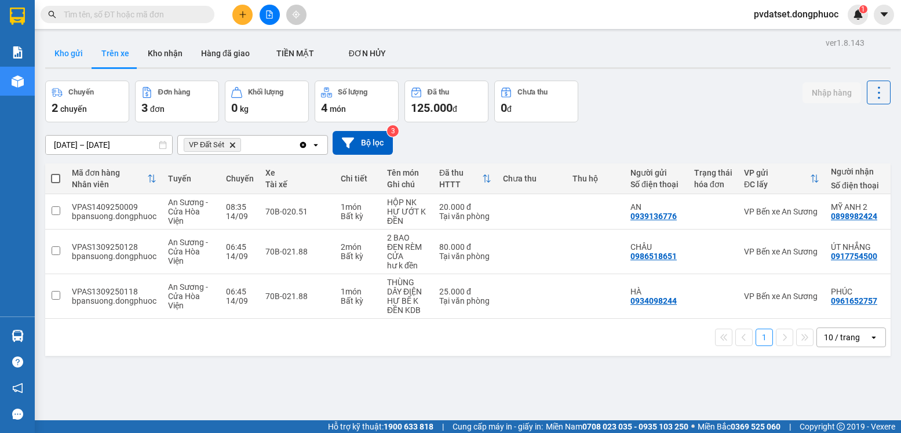
click at [74, 54] on button "Kho gửi" at bounding box center [68, 53] width 47 height 28
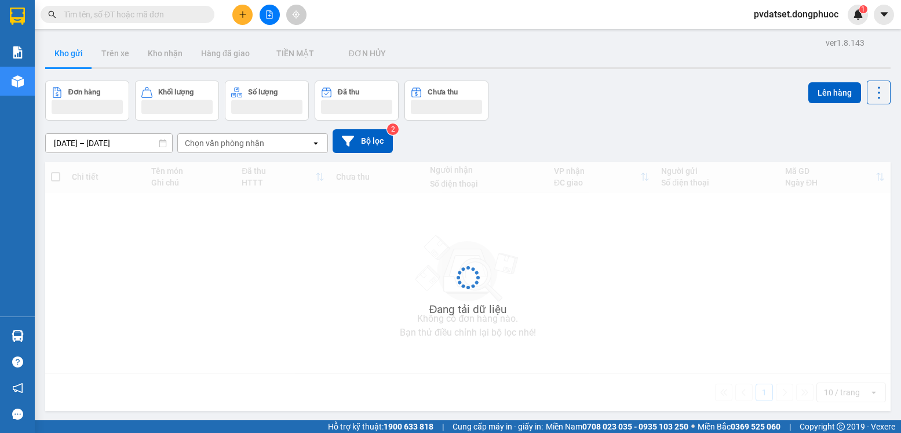
click at [74, 54] on button "Kho gửi" at bounding box center [68, 53] width 47 height 28
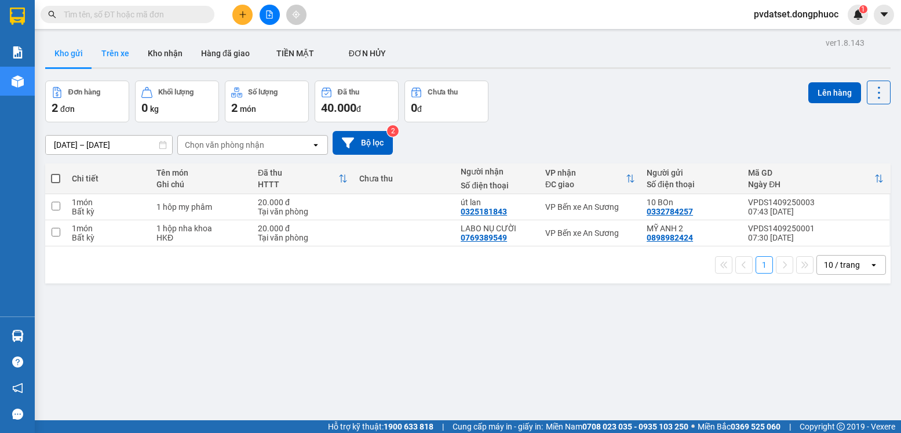
click at [114, 53] on button "Trên xe" at bounding box center [115, 53] width 46 height 28
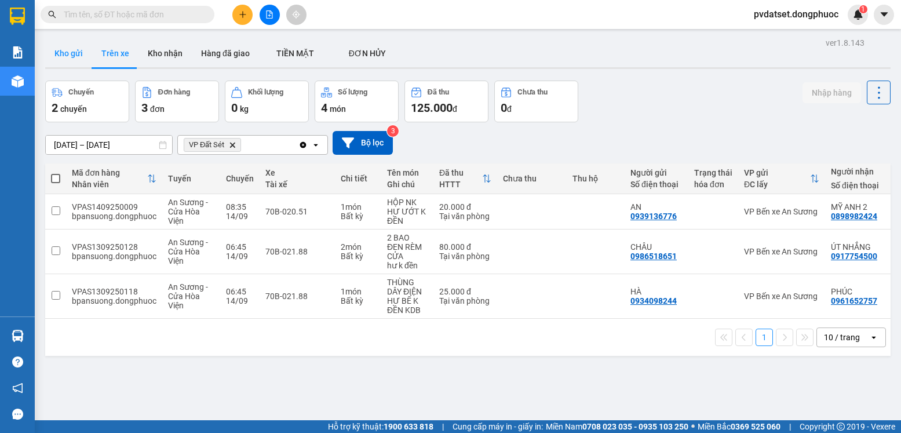
click at [80, 53] on button "Kho gửi" at bounding box center [68, 53] width 47 height 28
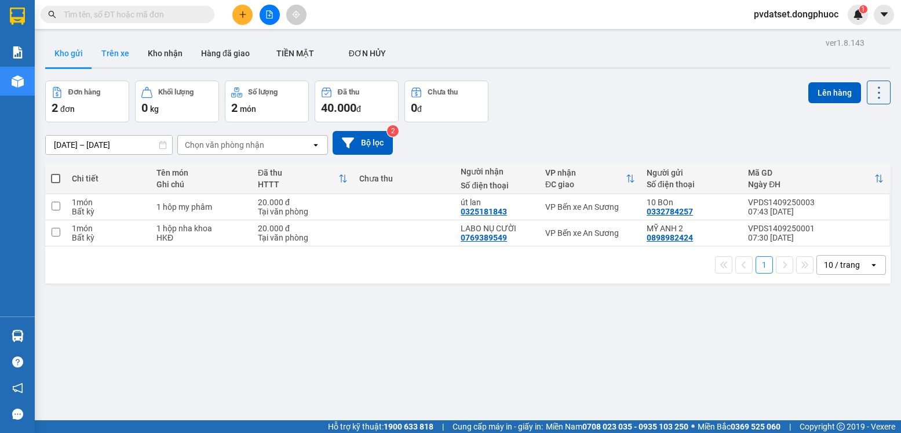
click at [99, 54] on button "Trên xe" at bounding box center [115, 53] width 46 height 28
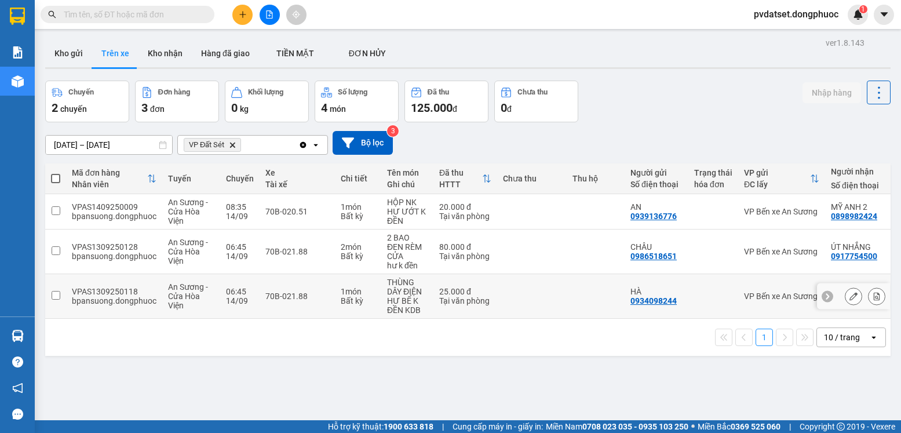
click at [384, 292] on td "THÙNG DÂY ĐIỆN HƯ BỂ K ĐỀN KDB" at bounding box center [407, 296] width 52 height 45
checkbox input "true"
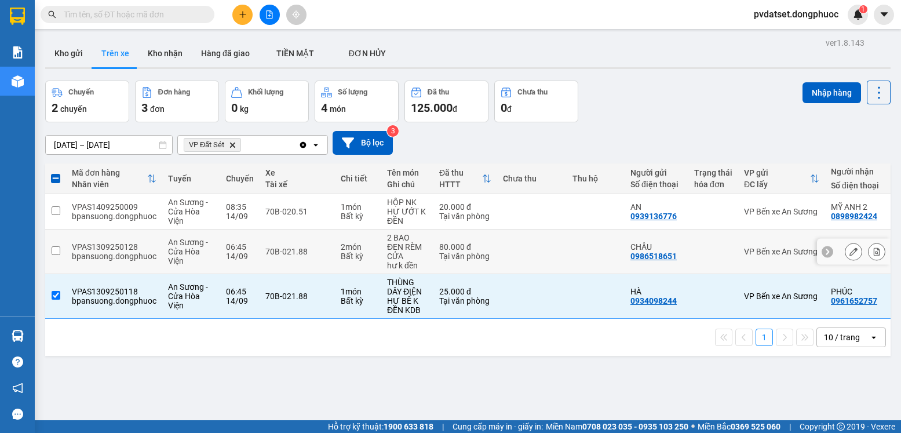
drag, startPoint x: 391, startPoint y: 247, endPoint x: 424, endPoint y: 240, distance: 33.6
click at [393, 247] on div "2 BAO ĐEN RÈM CỬA" at bounding box center [407, 247] width 41 height 28
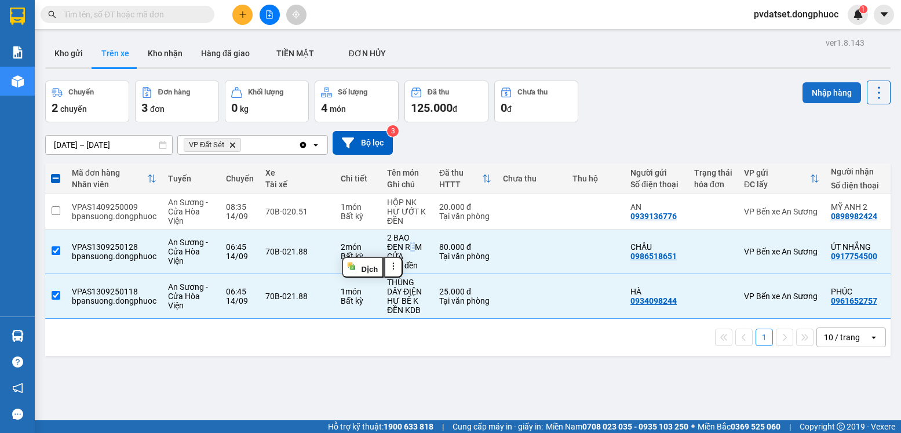
click at [827, 96] on button "Nhập hàng" at bounding box center [832, 92] width 59 height 21
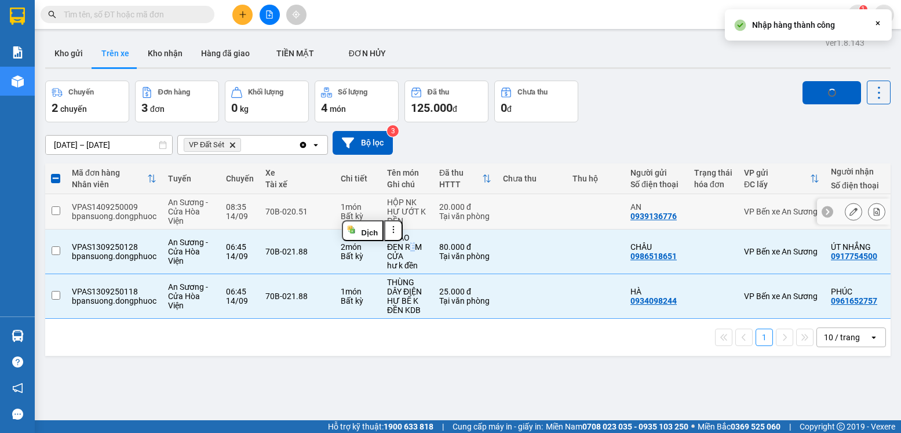
checkbox input "false"
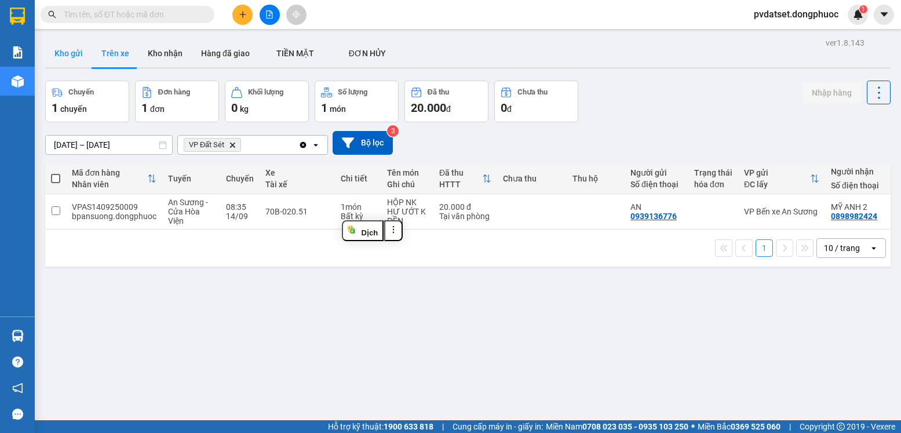
drag, startPoint x: 82, startPoint y: 40, endPoint x: 151, endPoint y: 82, distance: 81.4
click at [82, 41] on button "Kho gửi" at bounding box center [68, 53] width 47 height 28
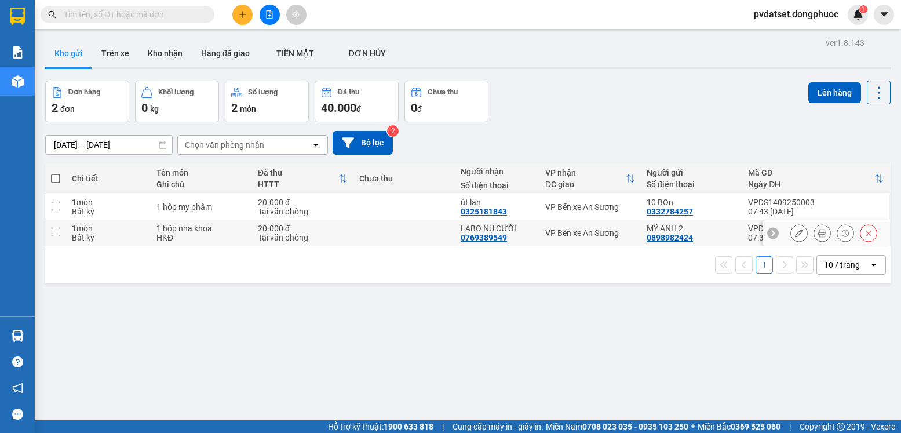
click at [610, 228] on div "VP Bến xe An Sương" at bounding box center [590, 232] width 90 height 9
checkbox input "true"
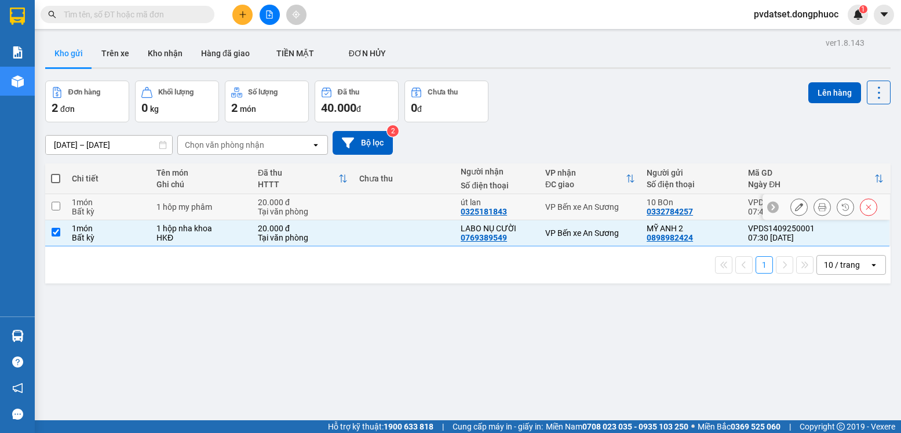
click at [608, 196] on td "VP Bến xe An Sương" at bounding box center [589, 207] width 101 height 26
checkbox input "true"
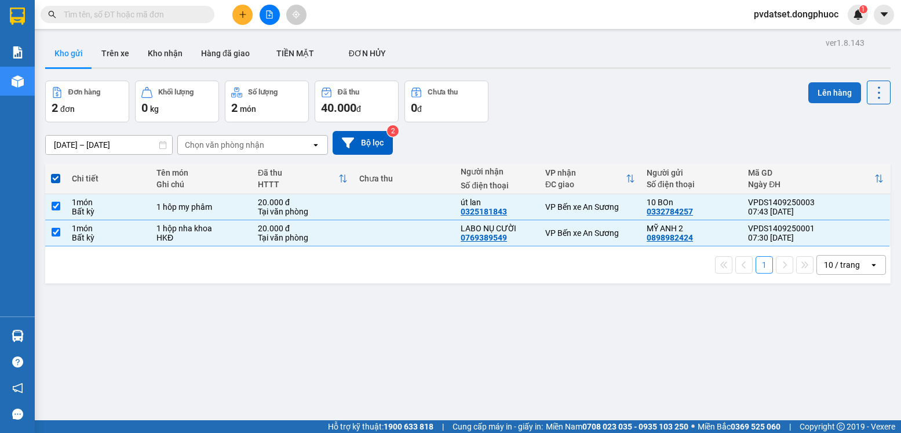
click at [815, 97] on button "Lên hàng" at bounding box center [834, 92] width 53 height 21
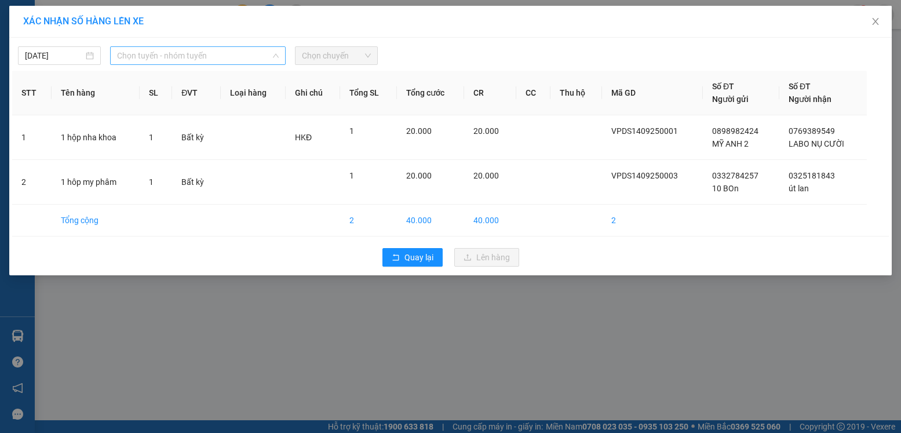
click at [240, 53] on span "Chọn tuyến - nhóm tuyến" at bounding box center [198, 55] width 162 height 17
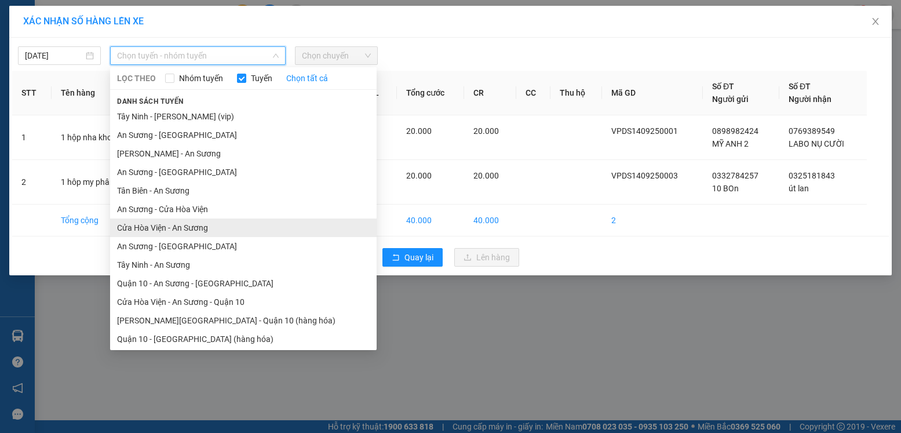
click at [185, 228] on li "Cửa Hòa Viện - An Sương" at bounding box center [243, 227] width 267 height 19
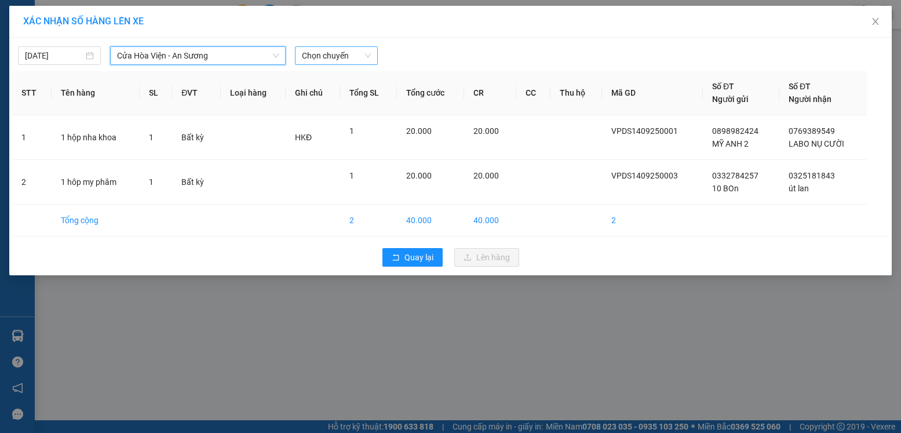
click at [364, 59] on span "Chọn chuyến" at bounding box center [336, 55] width 69 height 17
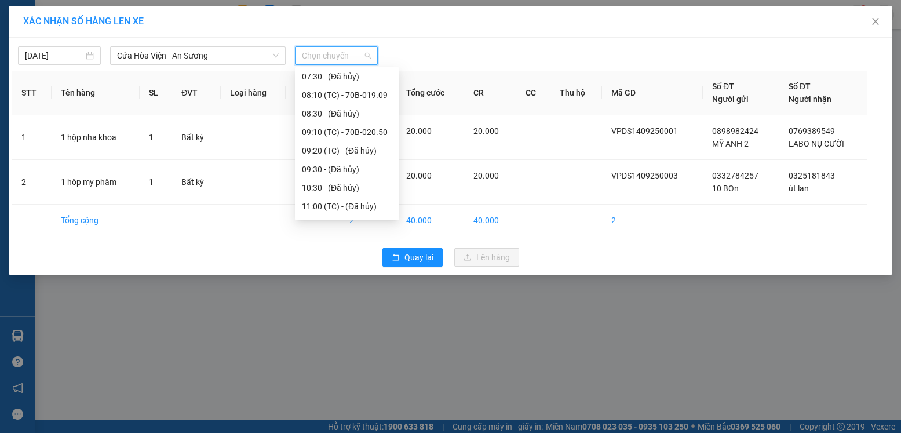
scroll to position [174, 0]
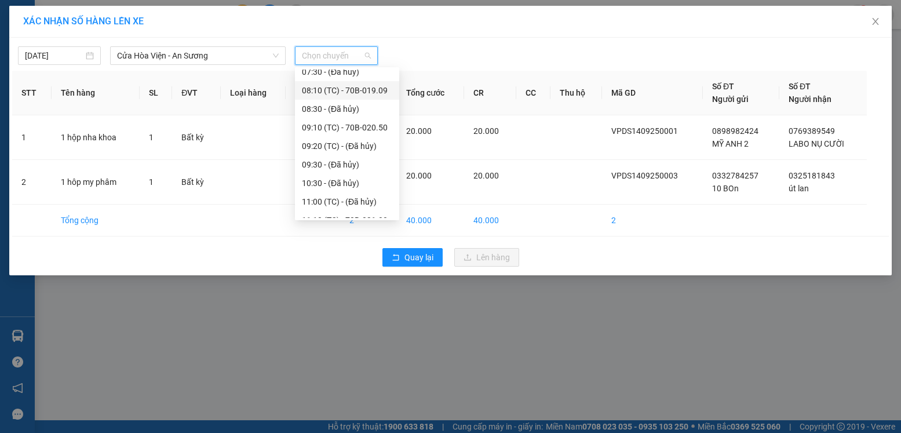
click at [367, 90] on div "08:10 (TC) - 70B-019.09" at bounding box center [347, 90] width 90 height 13
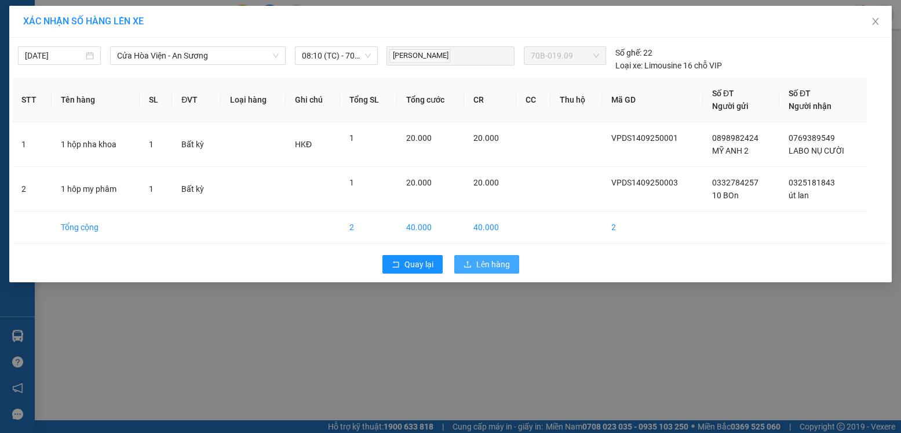
click at [501, 261] on span "Lên hàng" at bounding box center [493, 264] width 34 height 13
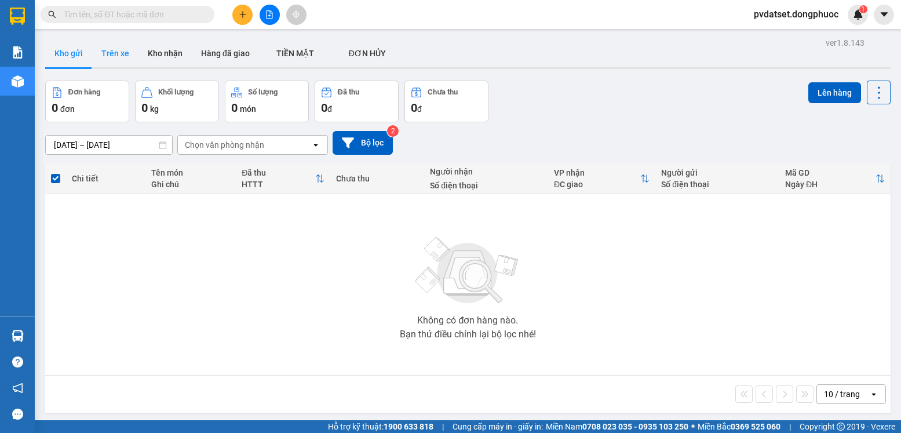
click at [115, 50] on button "Trên xe" at bounding box center [115, 53] width 46 height 28
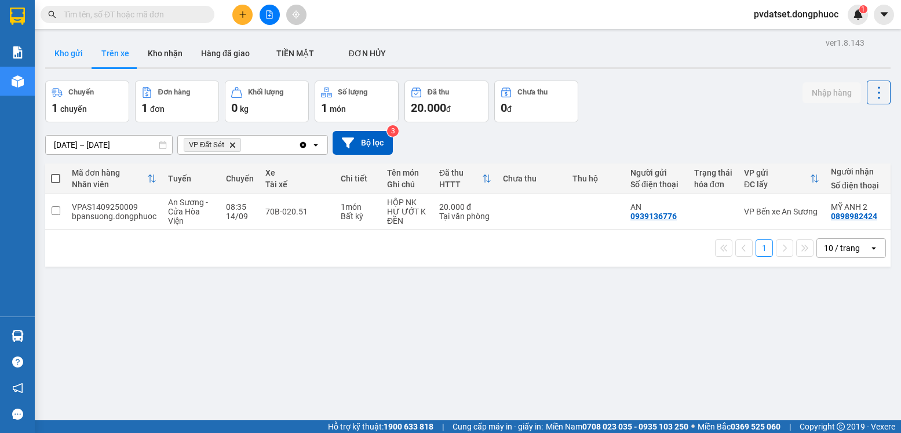
click at [82, 58] on button "Kho gửi" at bounding box center [68, 53] width 47 height 28
